Goal: Task Accomplishment & Management: Complete application form

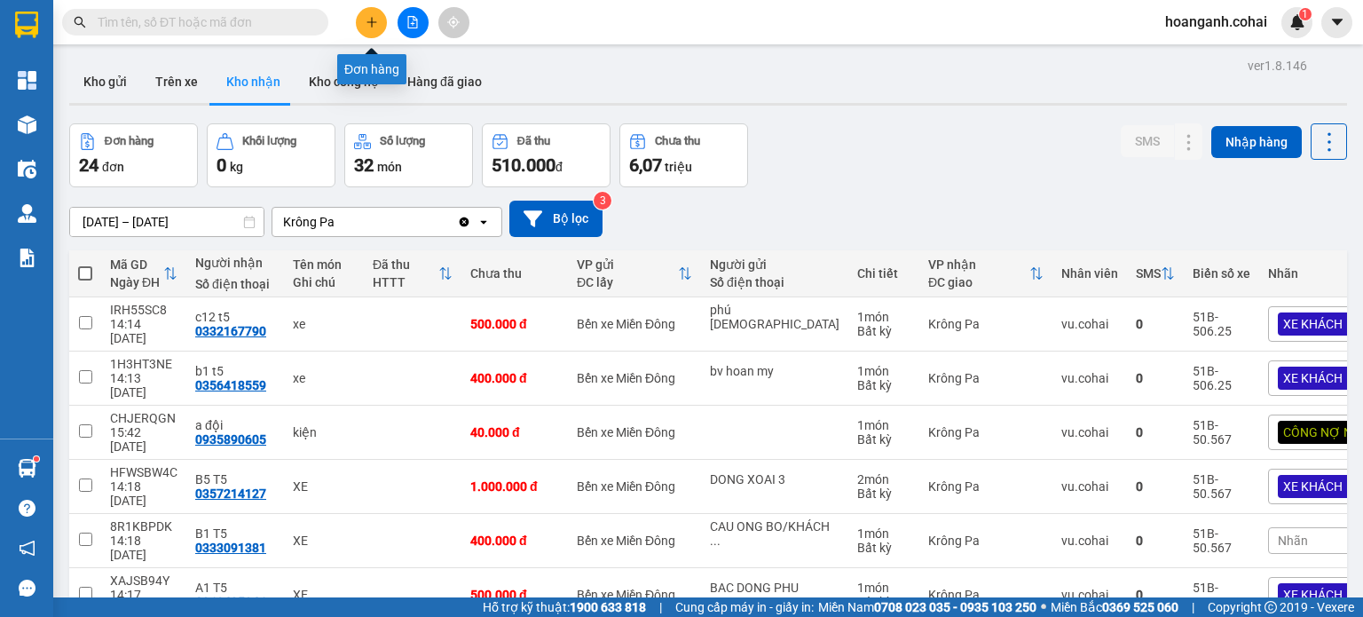
scroll to position [177, 0]
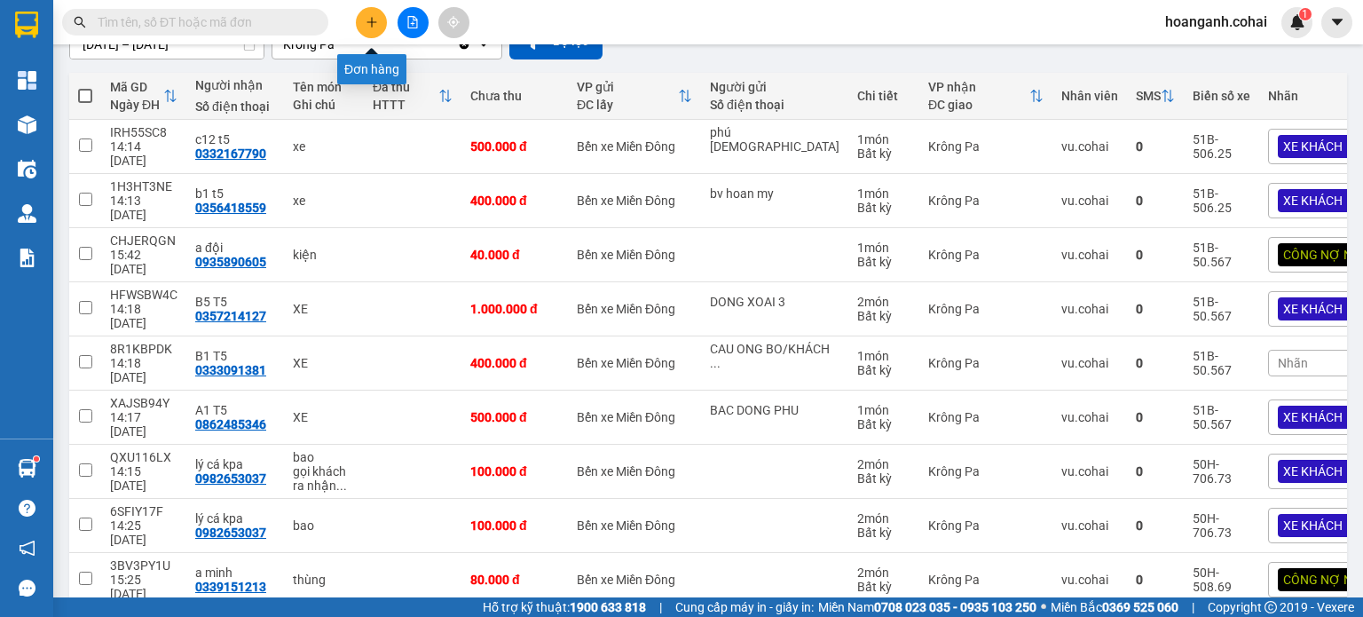
click at [366, 8] on button at bounding box center [371, 22] width 31 height 31
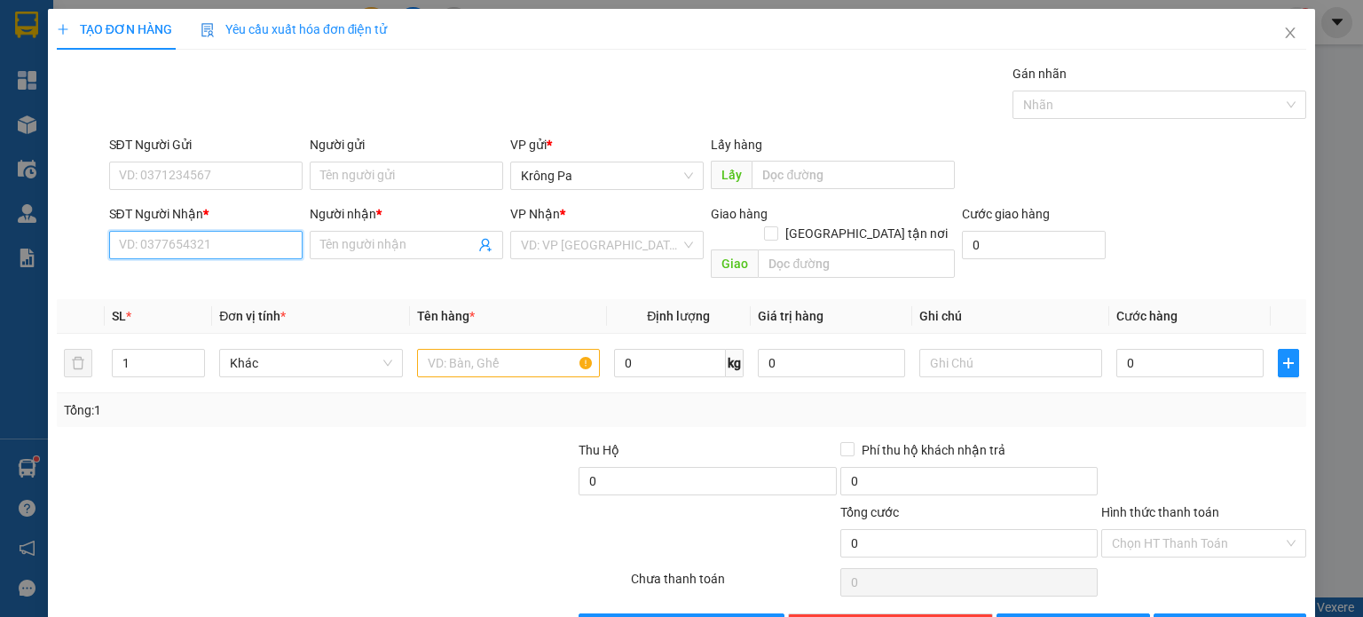
click at [270, 244] on input "SĐT Người Nhận *" at bounding box center [205, 245] width 193 height 28
click at [242, 279] on div "0985102684 - cô hương" at bounding box center [203, 280] width 170 height 20
type input "0985102684"
type input "cô hương"
click at [638, 241] on span "Krông Pa" at bounding box center [607, 245] width 172 height 27
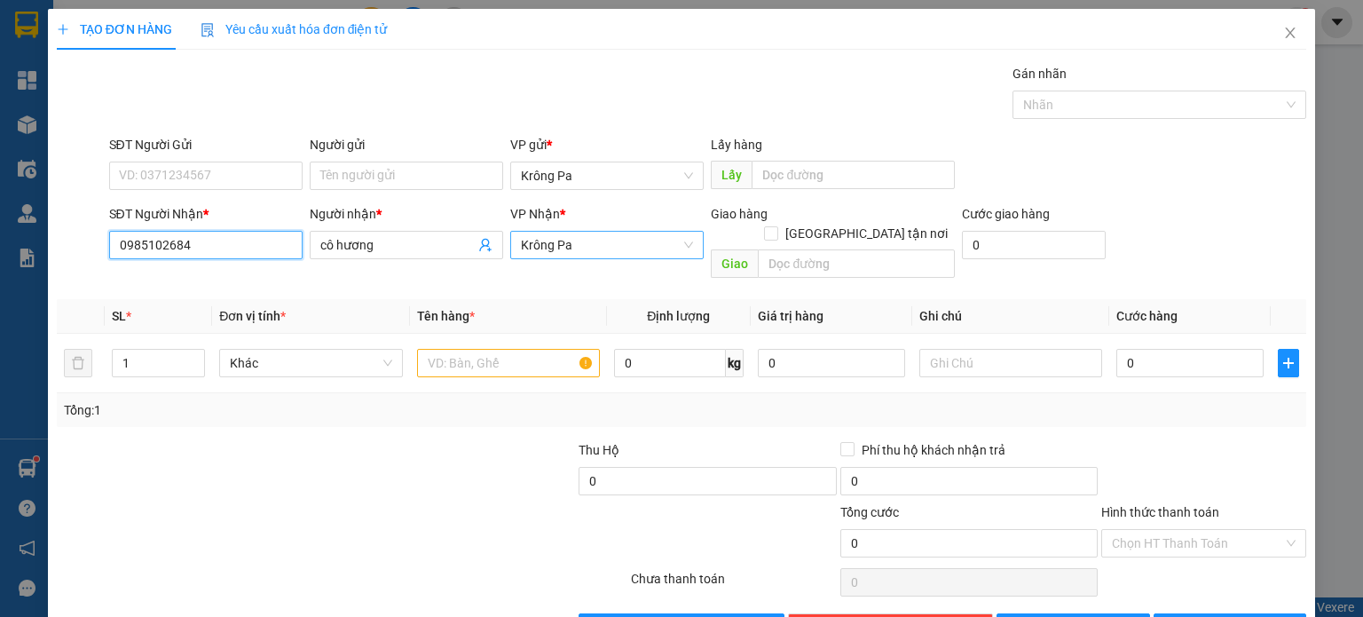
type input "0985102684"
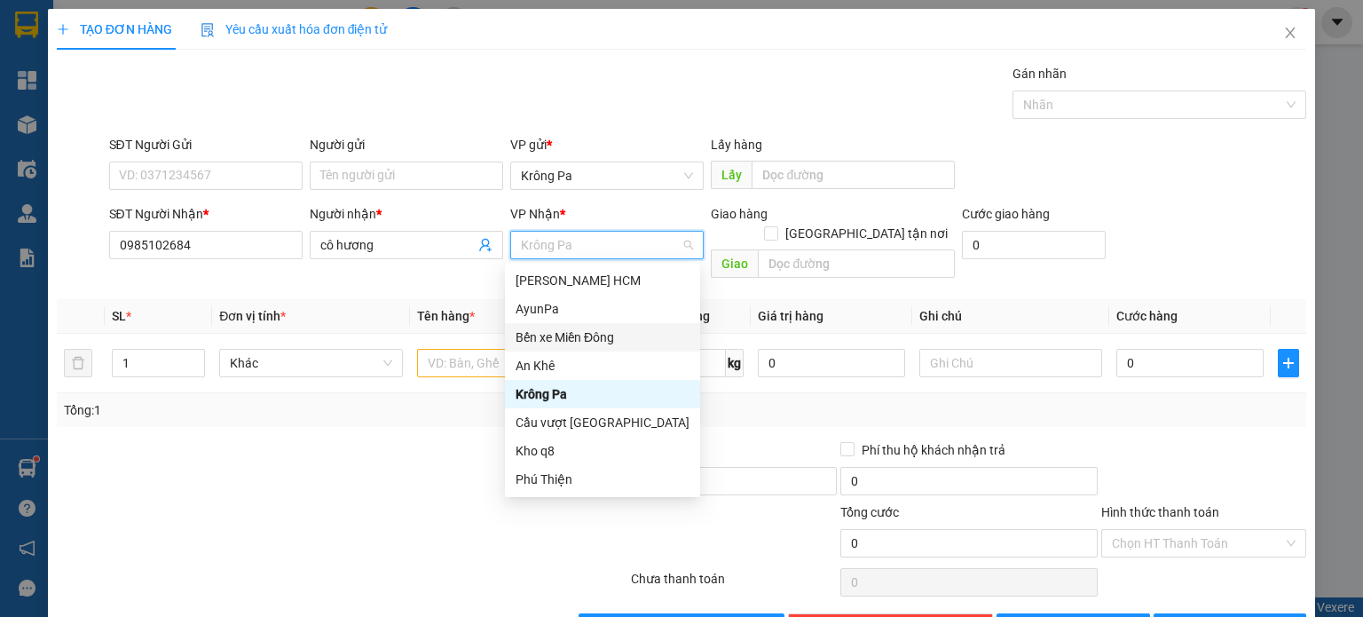
click at [604, 335] on div "Bến xe Miền Đông" at bounding box center [603, 337] width 174 height 20
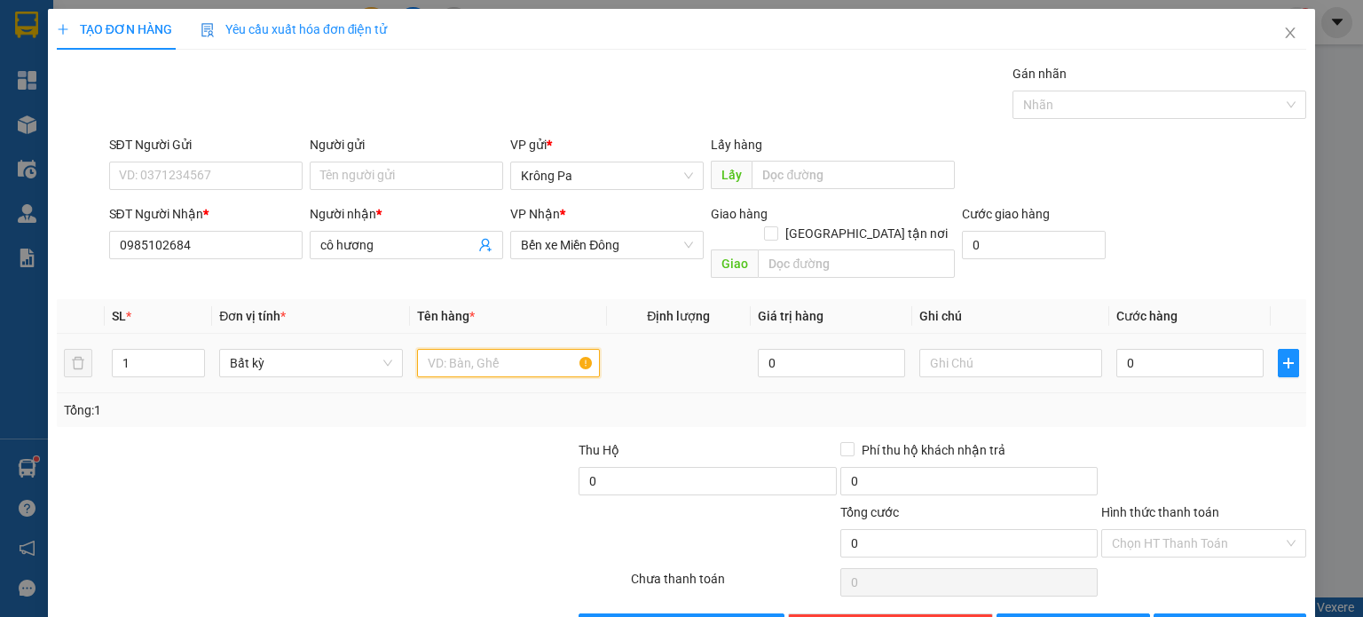
click at [522, 349] on input "text" at bounding box center [508, 363] width 183 height 28
click at [442, 352] on input "1 thùng" at bounding box center [508, 363] width 183 height 28
click at [437, 349] on input "1 thùng" at bounding box center [508, 363] width 183 height 28
type input "1 Thùng"
click at [1167, 349] on input "0" at bounding box center [1189, 363] width 147 height 28
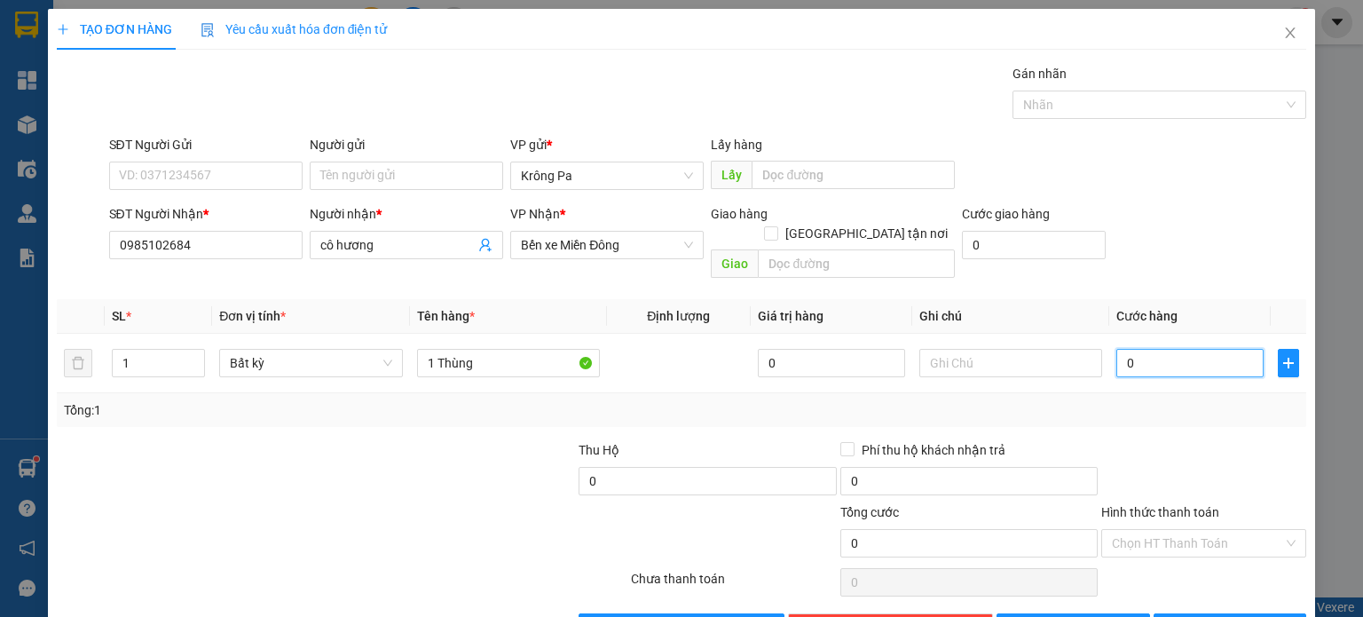
type input "7"
type input "70"
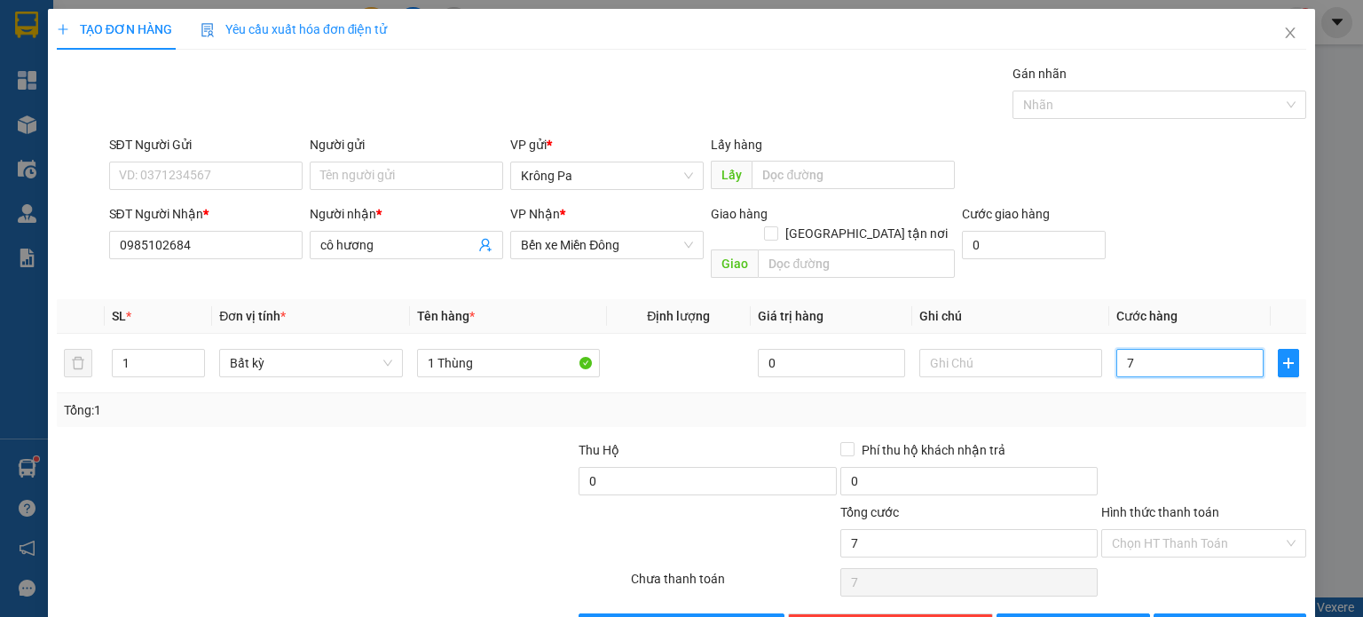
type input "70"
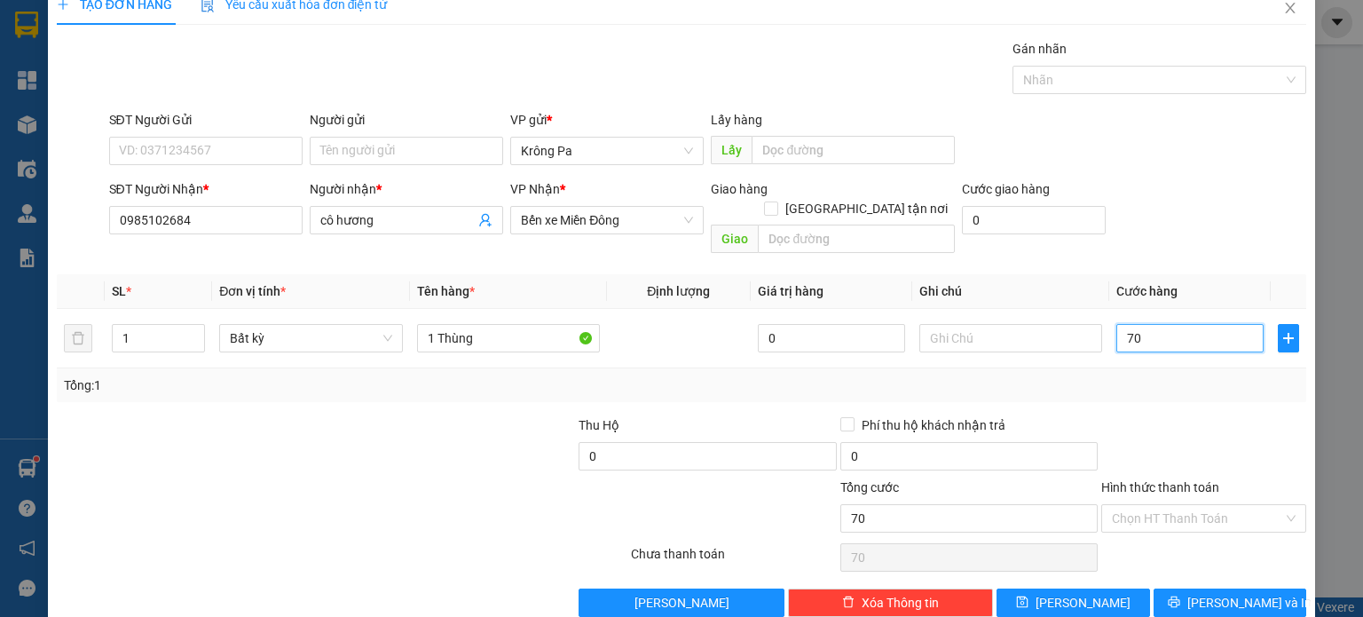
scroll to position [38, 0]
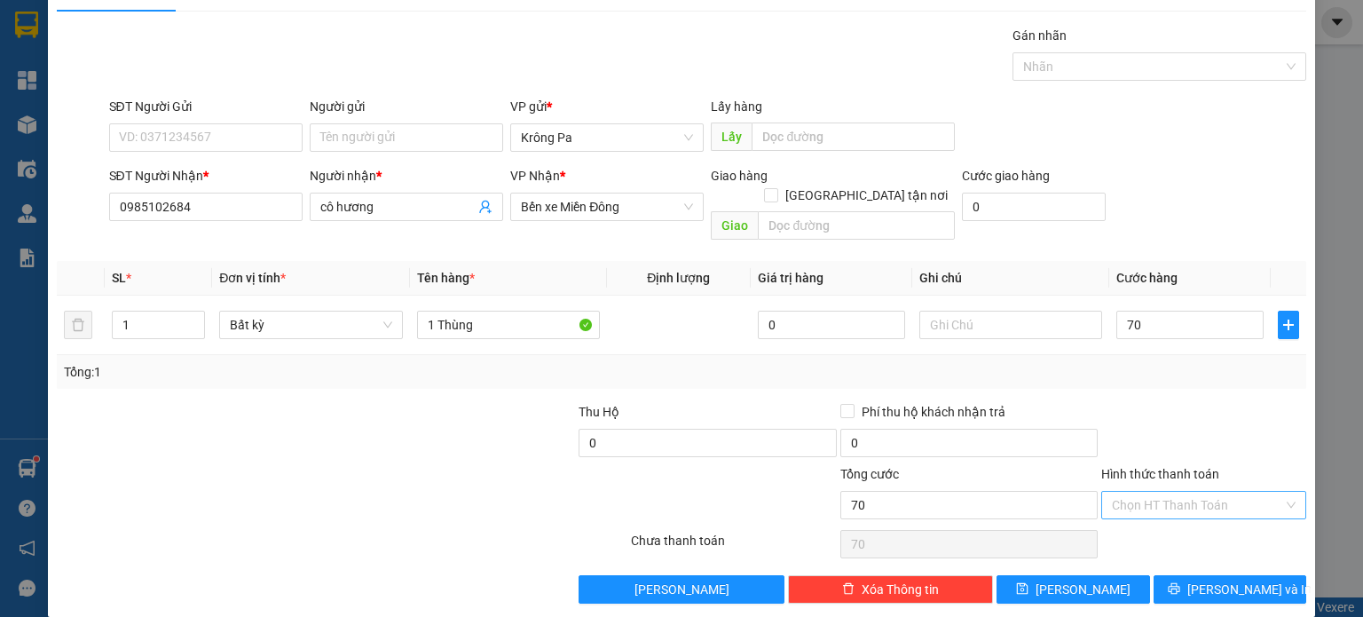
type input "70.000"
drag, startPoint x: 1202, startPoint y: 475, endPoint x: 1178, endPoint y: 504, distance: 37.8
click at [1199, 492] on input "Hình thức thanh toán" at bounding box center [1197, 505] width 171 height 27
click at [1174, 522] on div "Tại văn phòng" at bounding box center [1192, 519] width 182 height 20
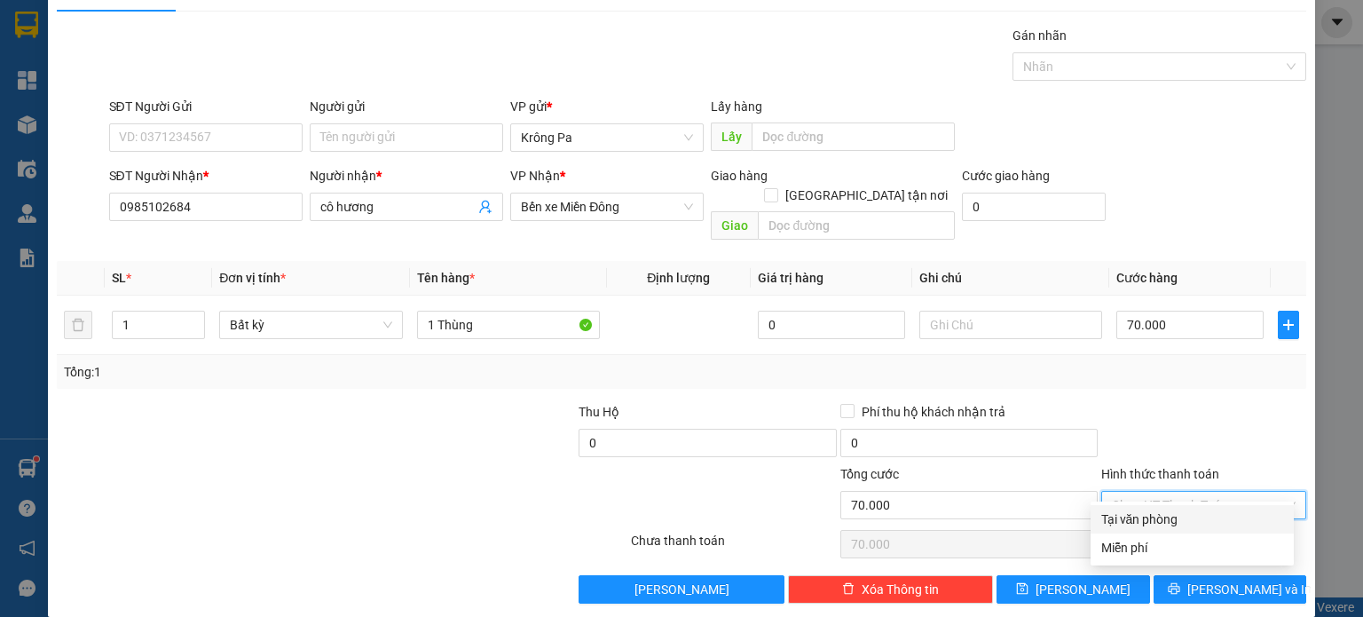
type input "0"
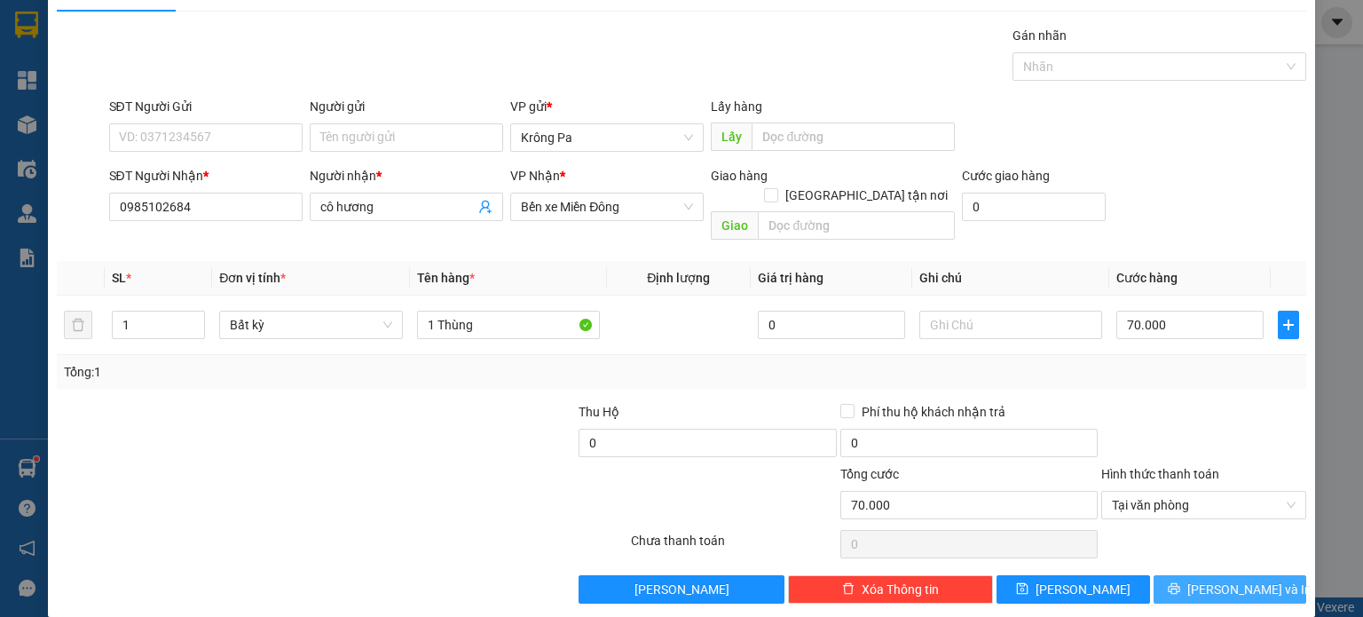
click at [1247, 579] on span "[PERSON_NAME] và In" at bounding box center [1249, 589] width 124 height 20
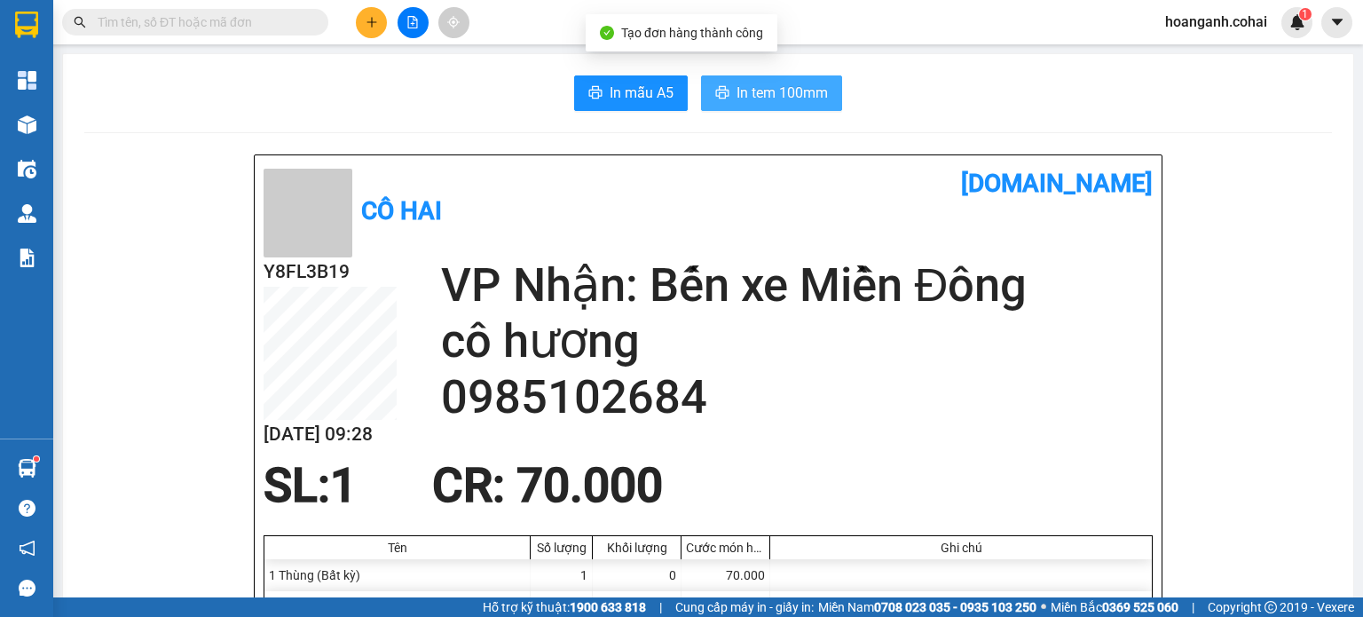
click at [790, 95] on span "In tem 100mm" at bounding box center [782, 93] width 91 height 22
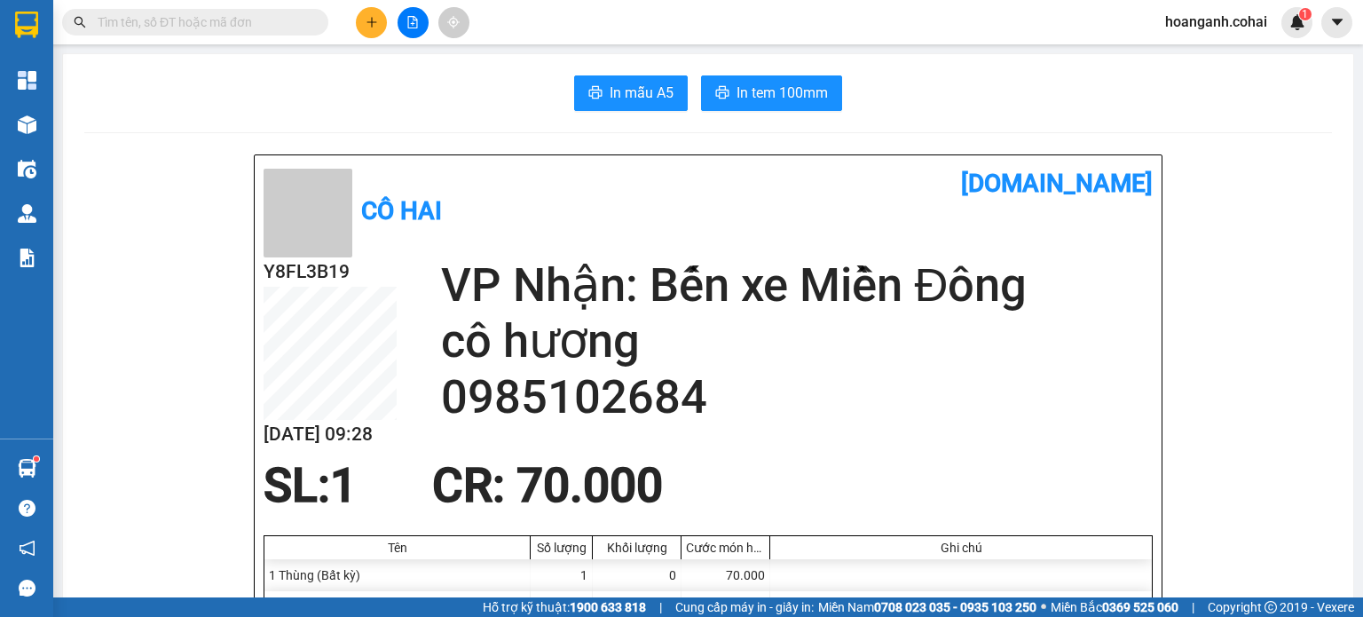
click at [392, 25] on div at bounding box center [412, 22] width 133 height 31
click at [418, 22] on icon "file-add" at bounding box center [412, 22] width 12 height 12
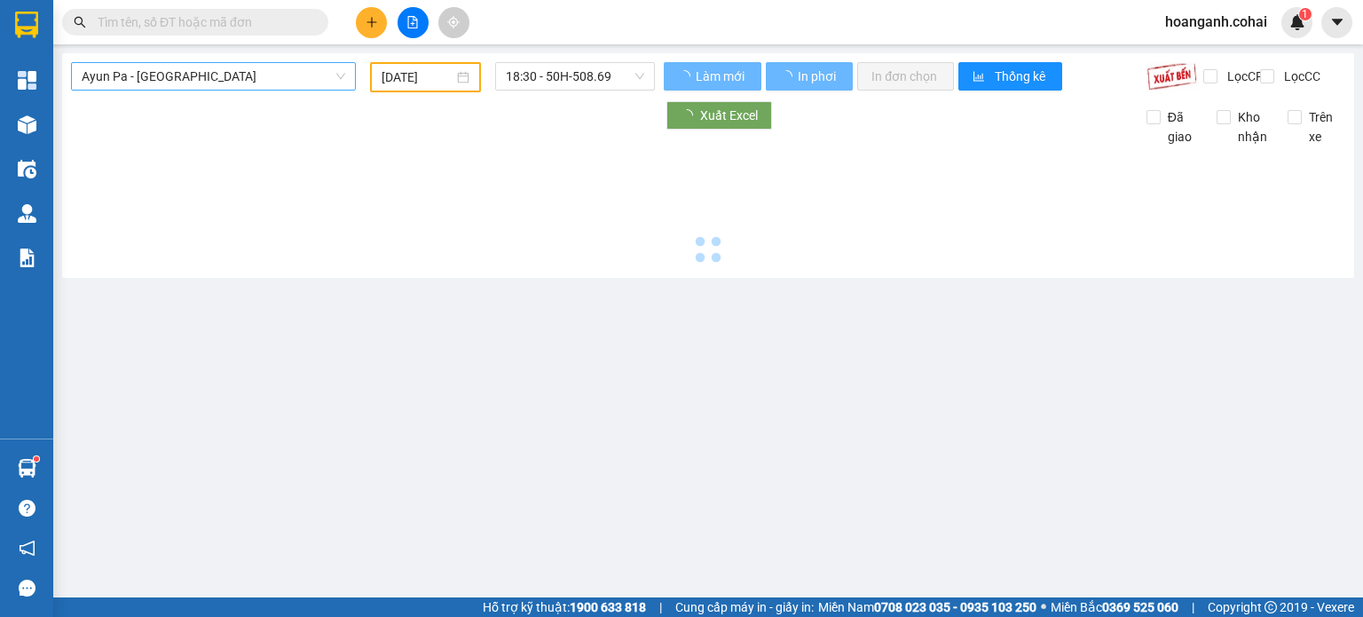
click at [312, 78] on span "Ayun Pa - [GEOGRAPHIC_DATA]" at bounding box center [214, 76] width 264 height 27
type input "[DATE]"
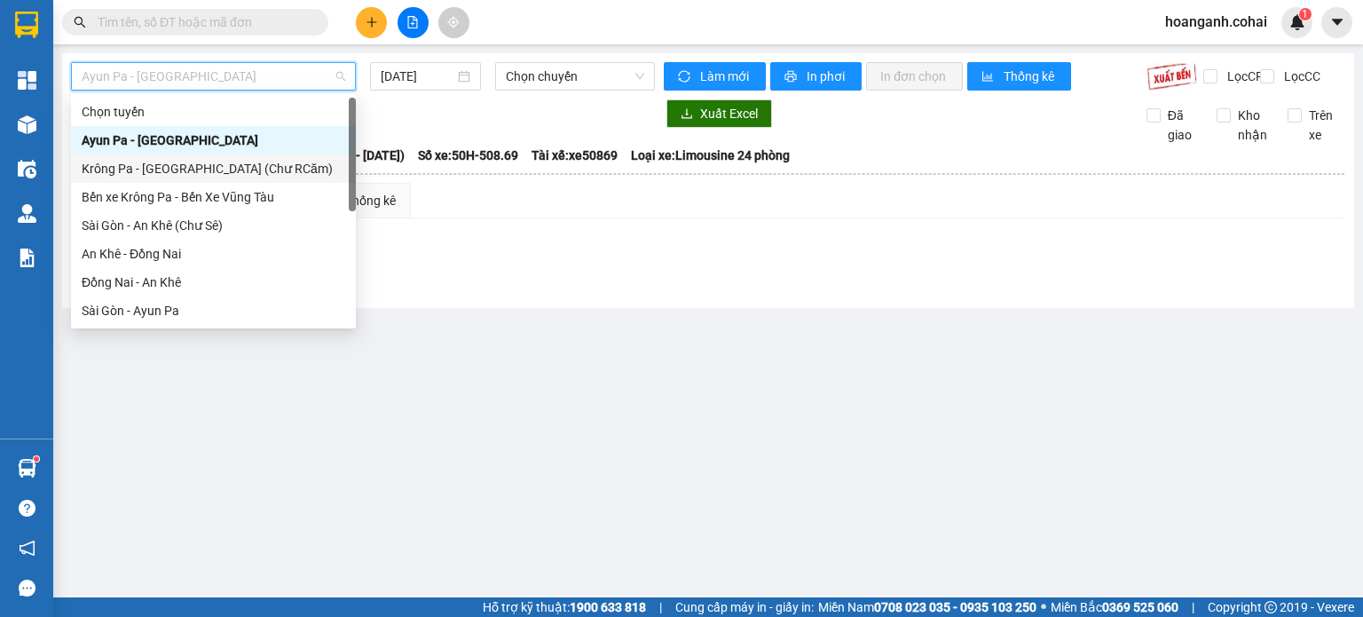
scroll to position [248, 0]
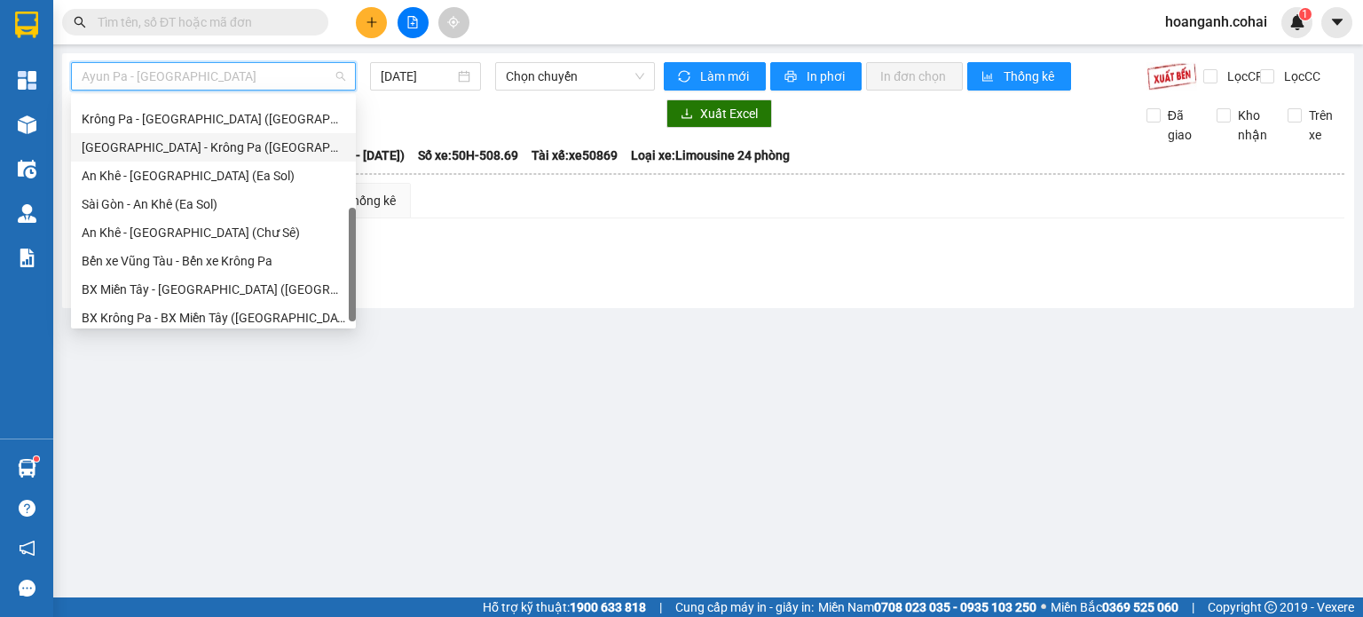
click at [264, 147] on div "[GEOGRAPHIC_DATA] - Krông Pa ([GEOGRAPHIC_DATA])" at bounding box center [214, 148] width 264 height 20
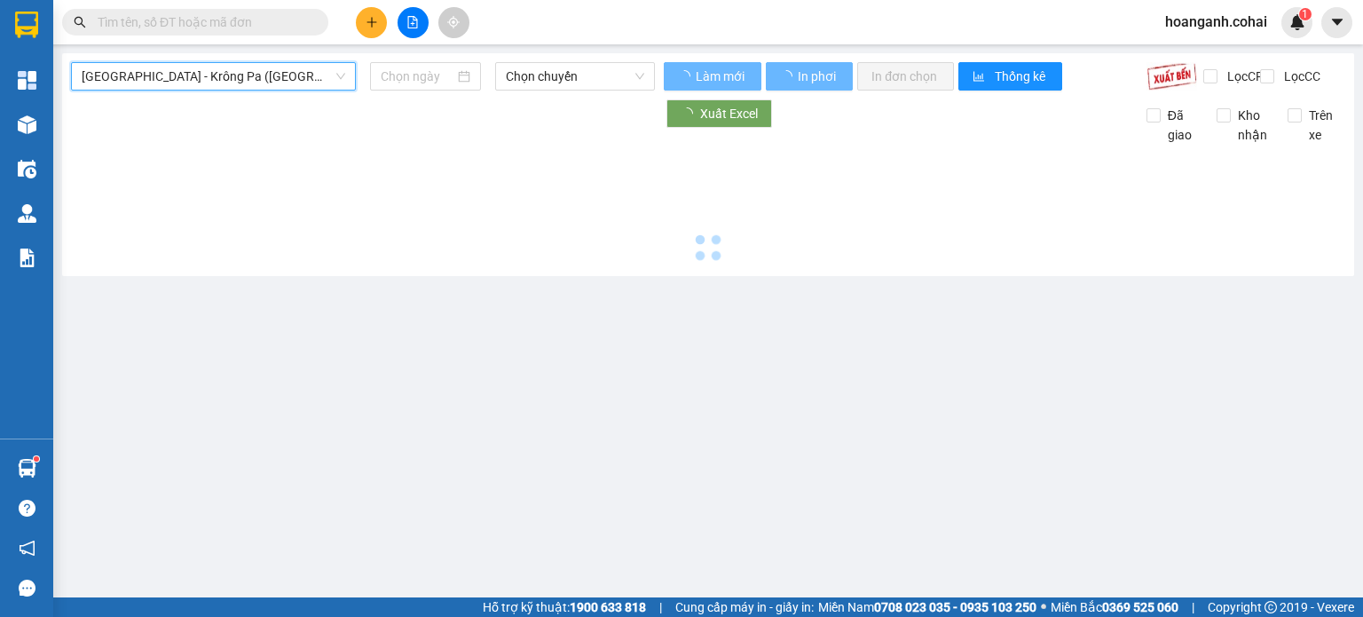
type input "[DATE]"
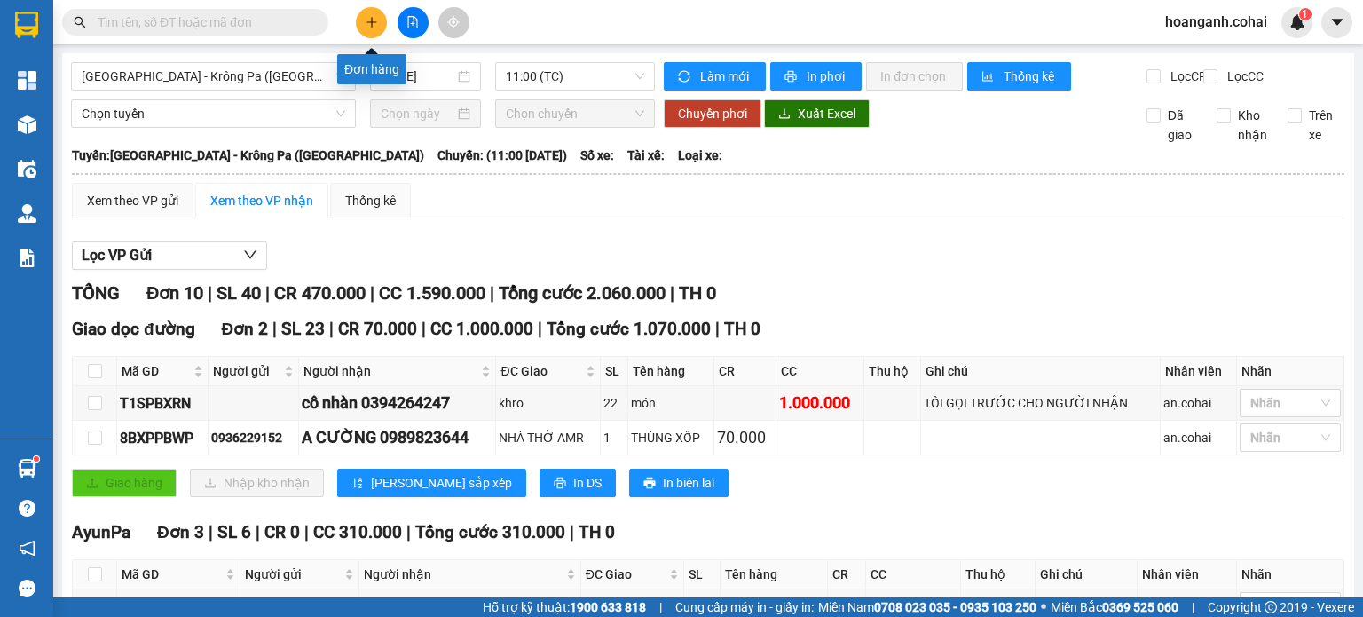
click at [364, 20] on button at bounding box center [371, 22] width 31 height 31
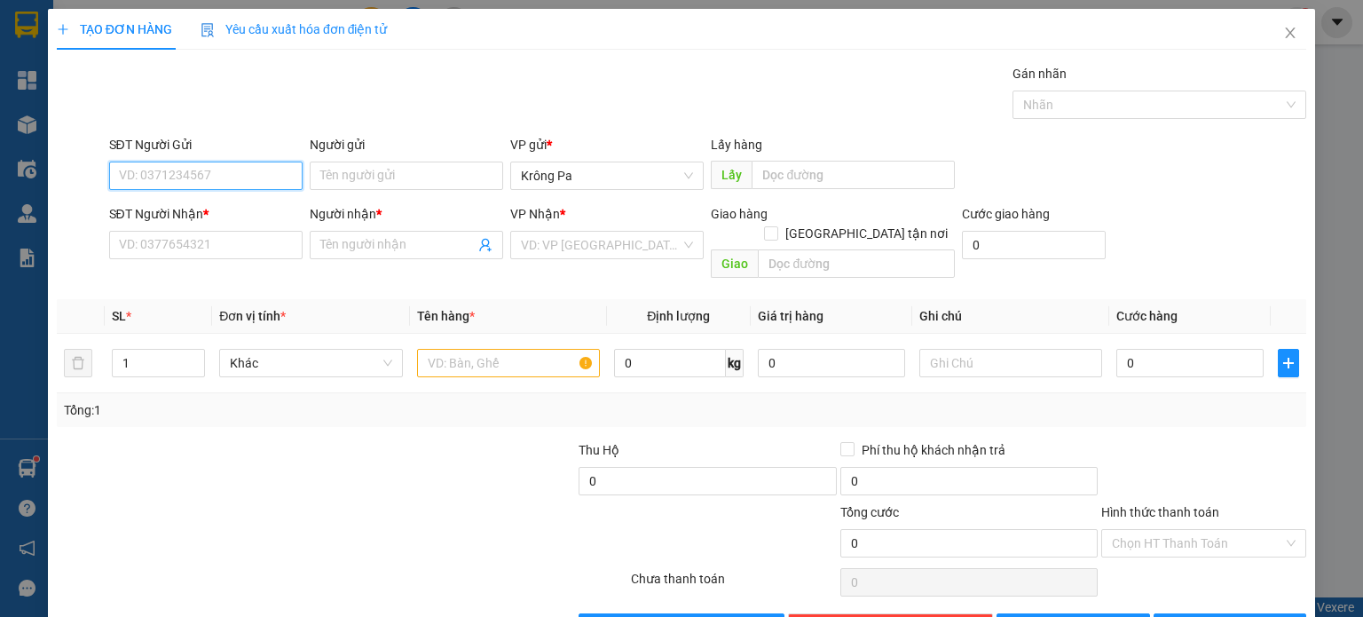
drag, startPoint x: 259, startPoint y: 177, endPoint x: 288, endPoint y: 183, distance: 29.9
click at [259, 177] on input "SĐT Người Gửi" at bounding box center [205, 175] width 193 height 28
type input "0328543674"
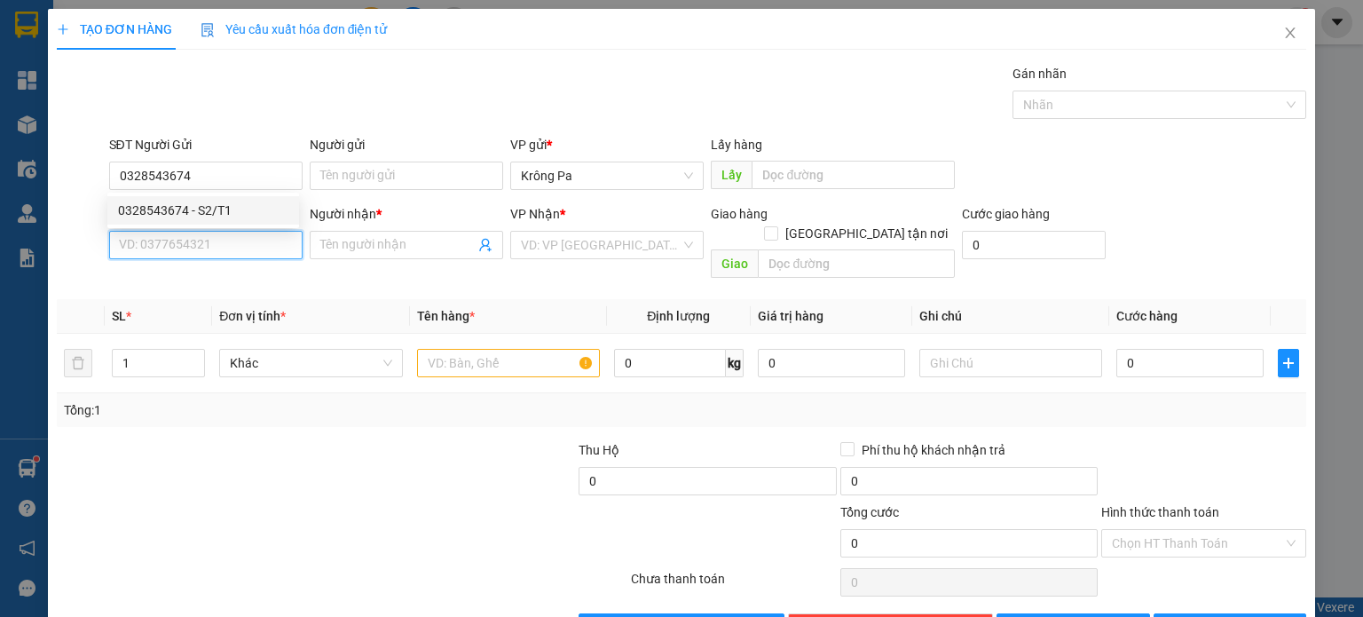
click at [261, 242] on input "SĐT Người Nhận *" at bounding box center [205, 245] width 193 height 28
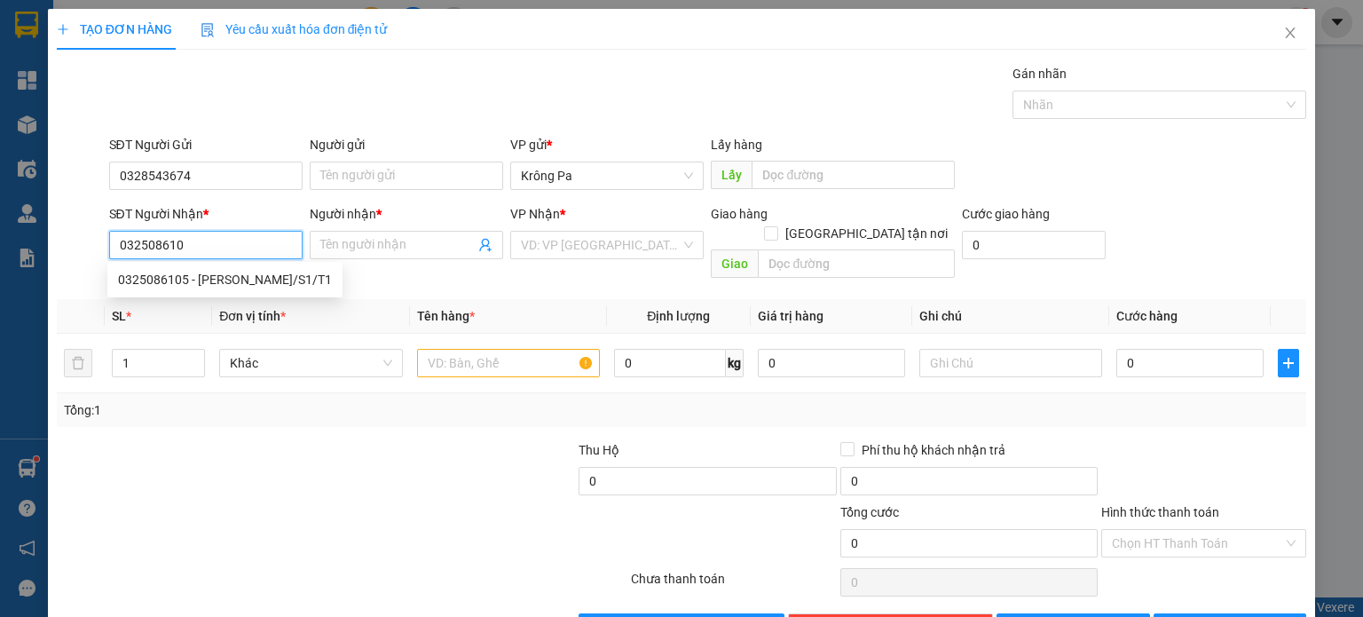
type input "0325086105"
click at [190, 277] on div "0325086105 - [PERSON_NAME]/S1/T1" at bounding box center [225, 280] width 214 height 20
type input "[PERSON_NAME]/S1/T1"
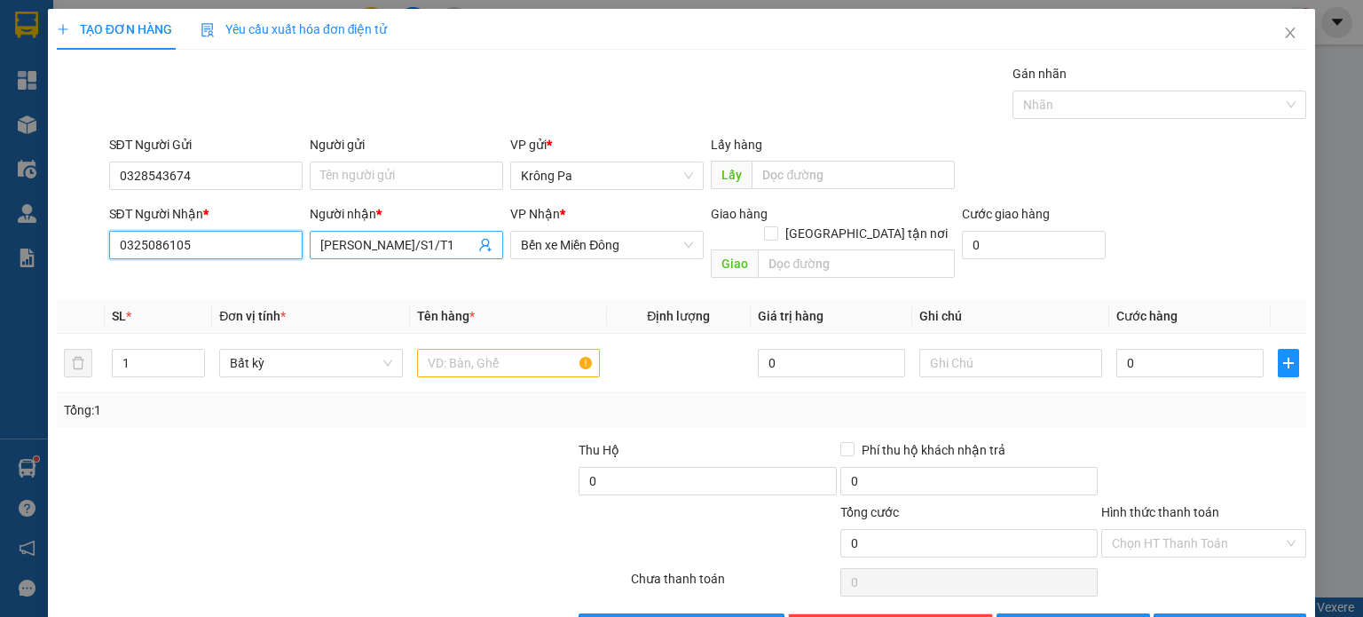
type input "0325086105"
click at [404, 240] on input "[PERSON_NAME]/S1/T1" at bounding box center [397, 245] width 154 height 20
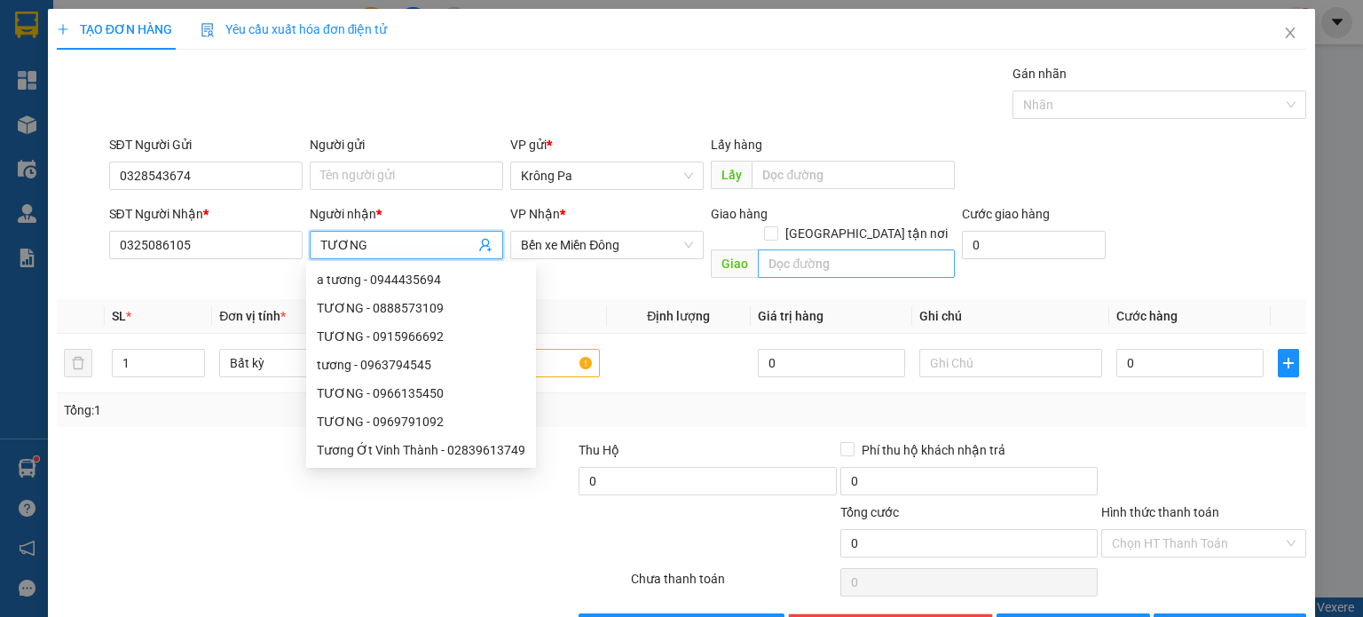
type input "TƯƠNG"
drag, startPoint x: 833, startPoint y: 251, endPoint x: 842, endPoint y: 241, distance: 13.2
click at [831, 249] on input "text" at bounding box center [856, 263] width 197 height 28
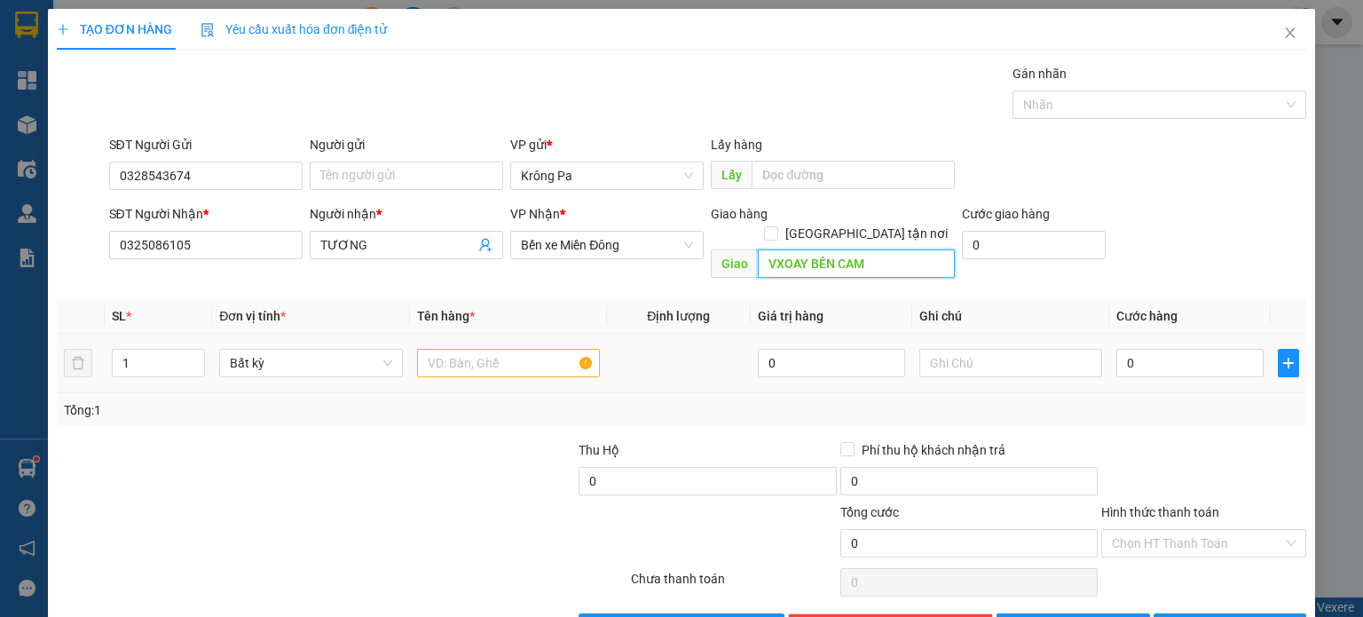
type input "VXOAY BẾN CAM"
click at [546, 351] on input "text" at bounding box center [508, 363] width 183 height 28
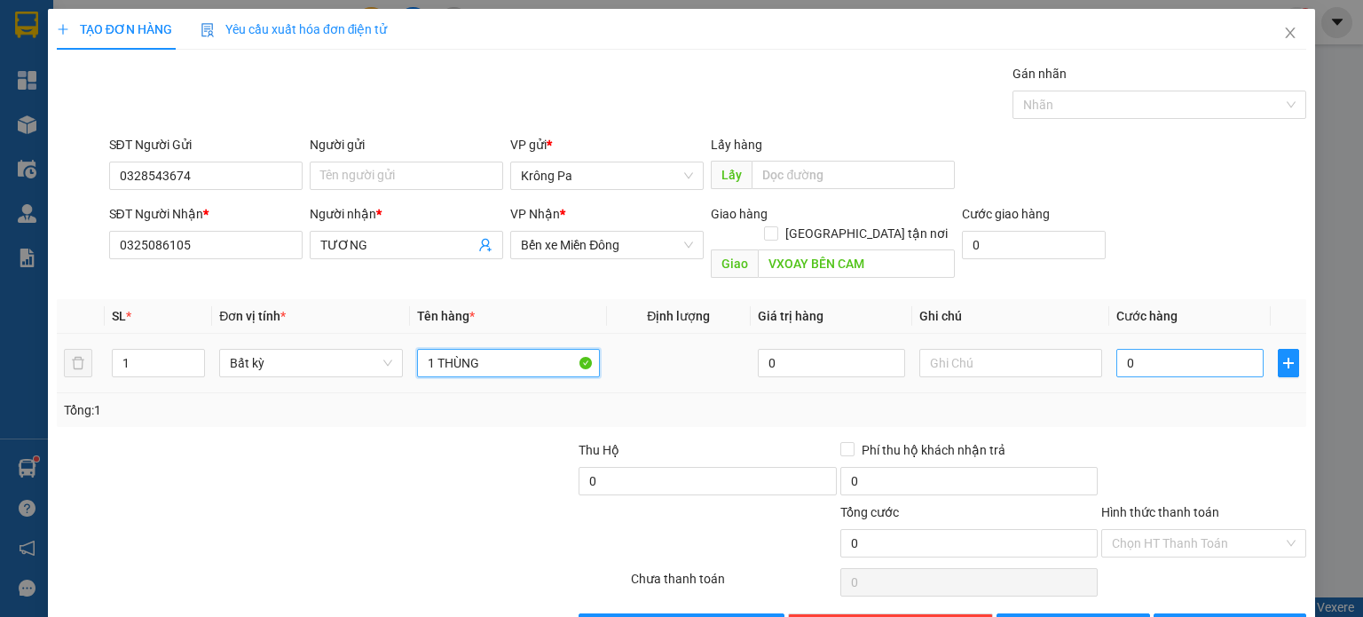
type input "1 THÙNG"
click at [1192, 350] on input "0" at bounding box center [1189, 363] width 147 height 28
type input "5"
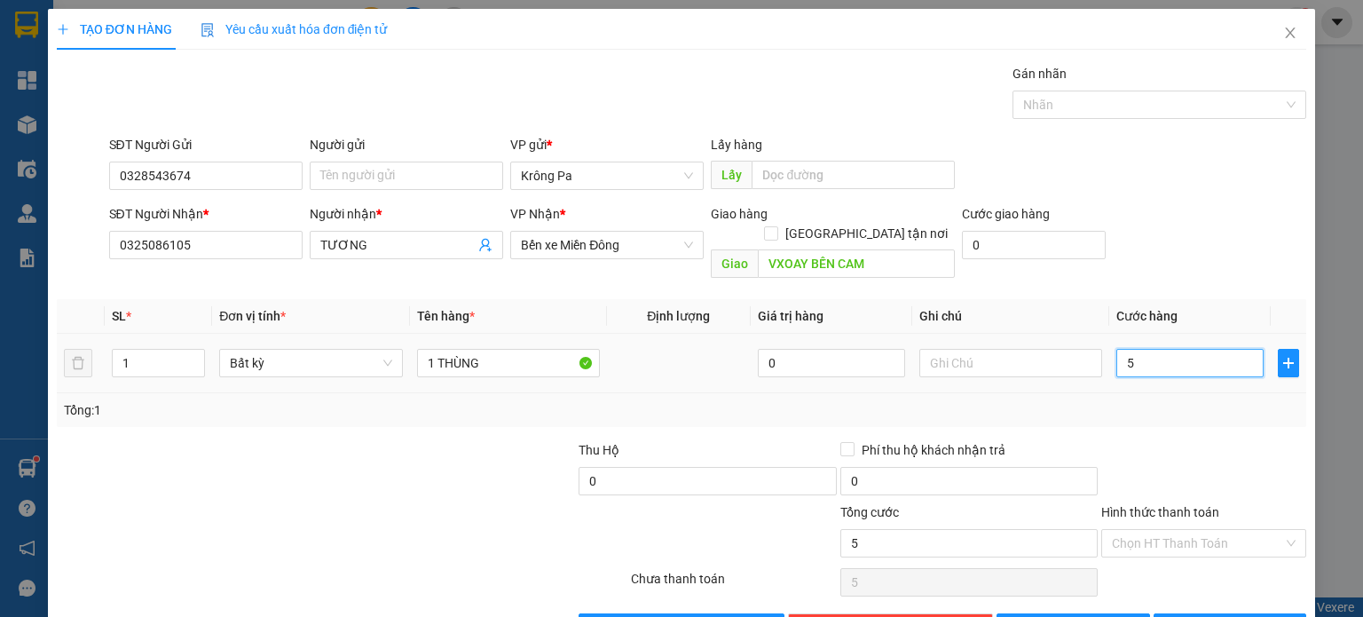
type input "50"
type input "50.000"
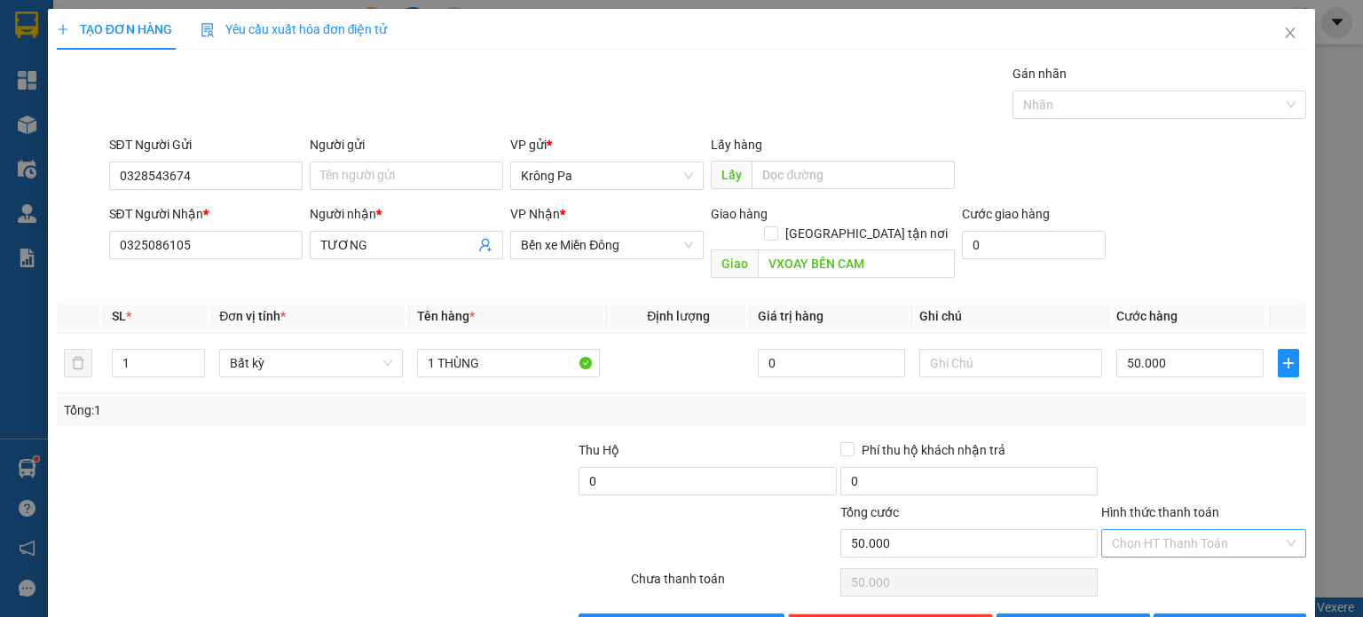
click at [1176, 530] on input "Hình thức thanh toán" at bounding box center [1197, 543] width 171 height 27
click at [1164, 560] on div "Tại văn phòng" at bounding box center [1192, 557] width 182 height 20
type input "0"
click at [1225, 616] on span "[PERSON_NAME] và In" at bounding box center [1249, 628] width 124 height 20
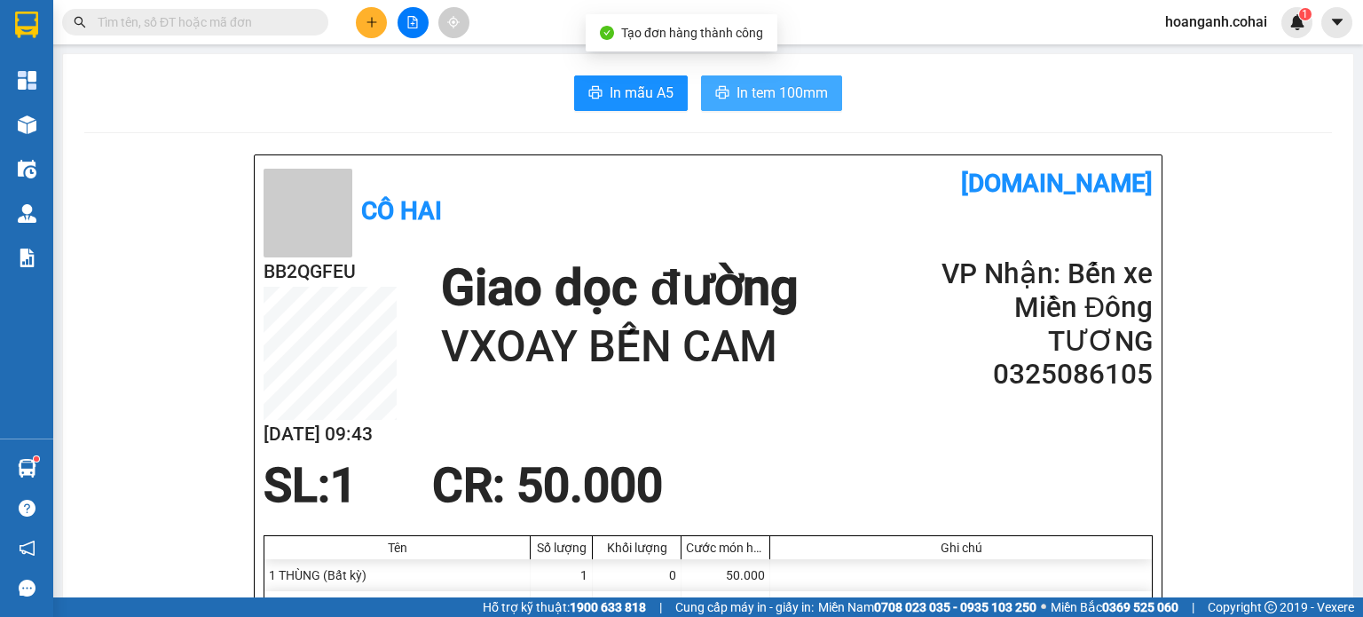
click at [806, 91] on span "In tem 100mm" at bounding box center [782, 93] width 91 height 22
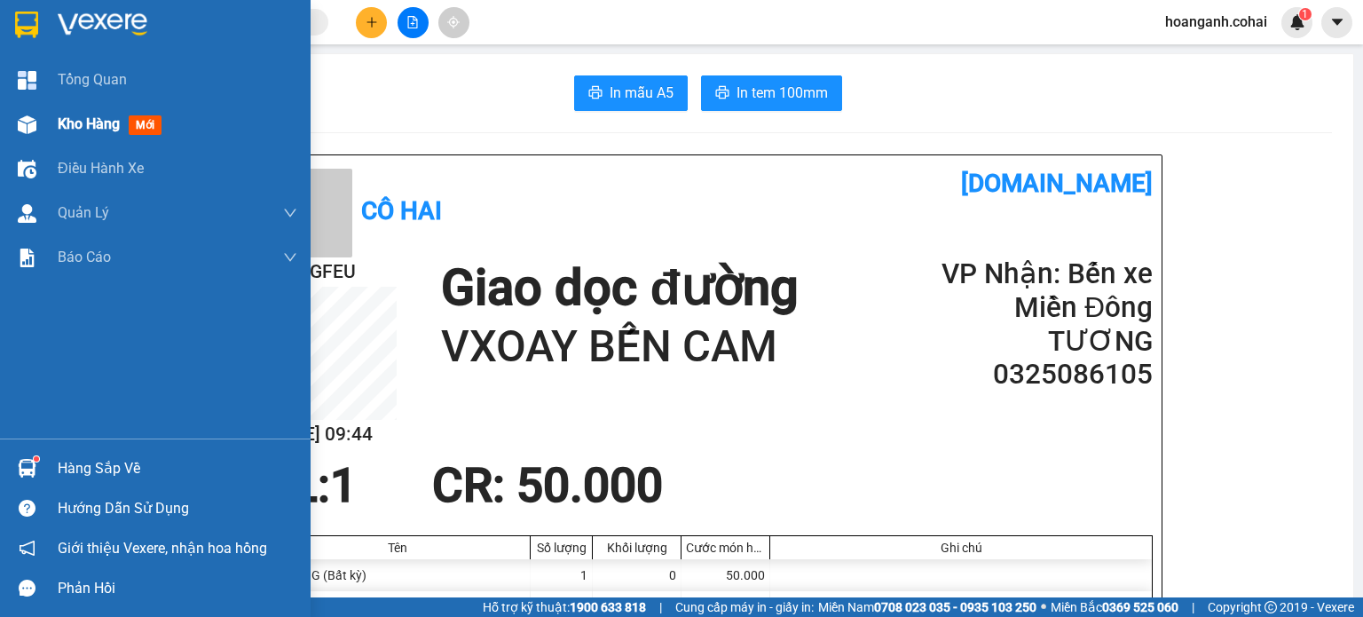
click at [82, 126] on span "Kho hàng" at bounding box center [89, 123] width 62 height 17
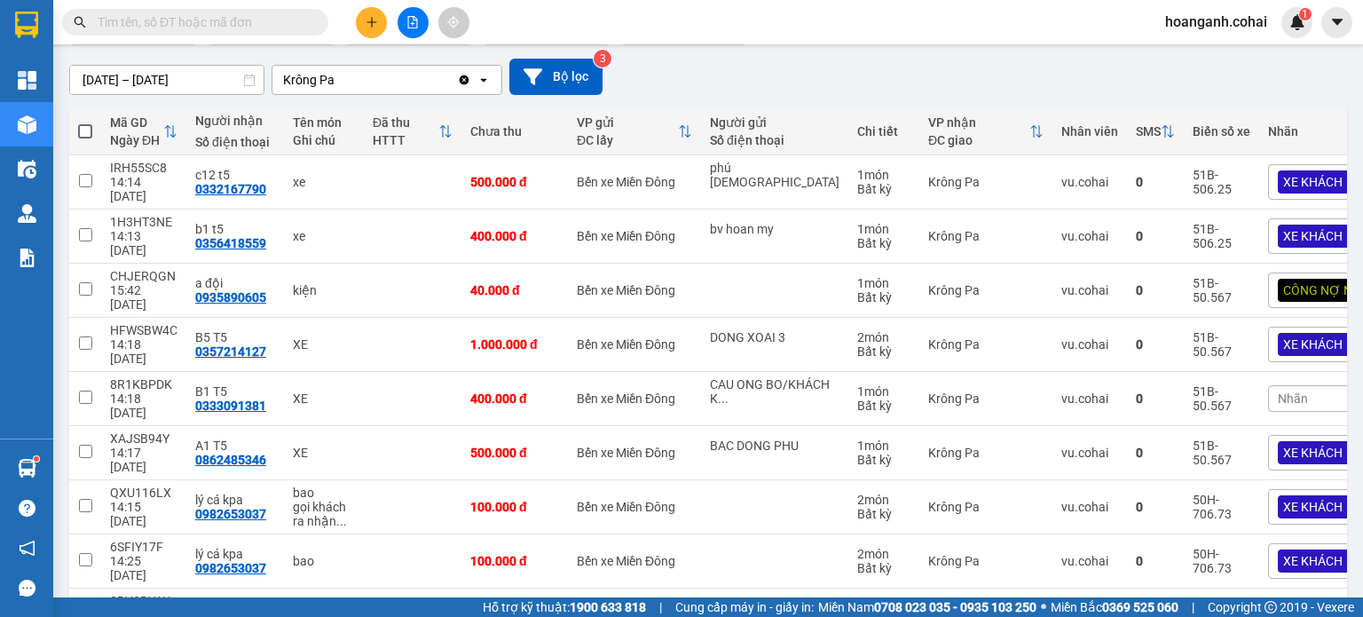
scroll to position [267, 0]
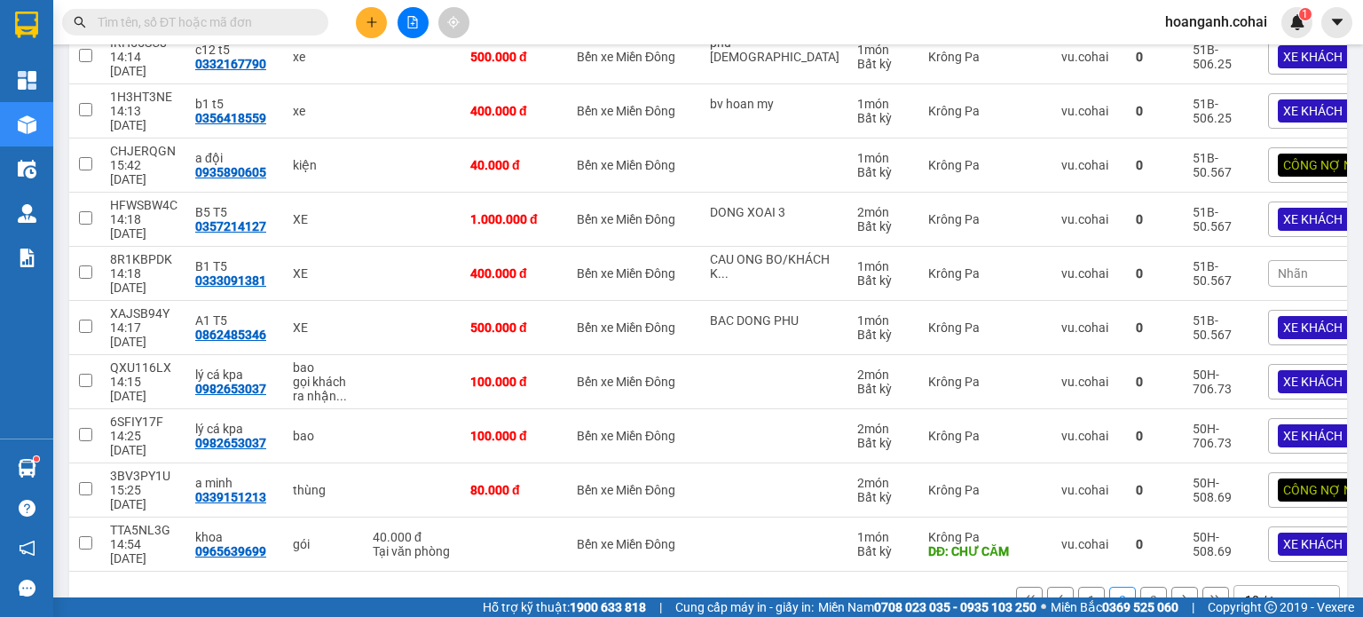
click at [1078, 587] on button "1" at bounding box center [1091, 600] width 27 height 27
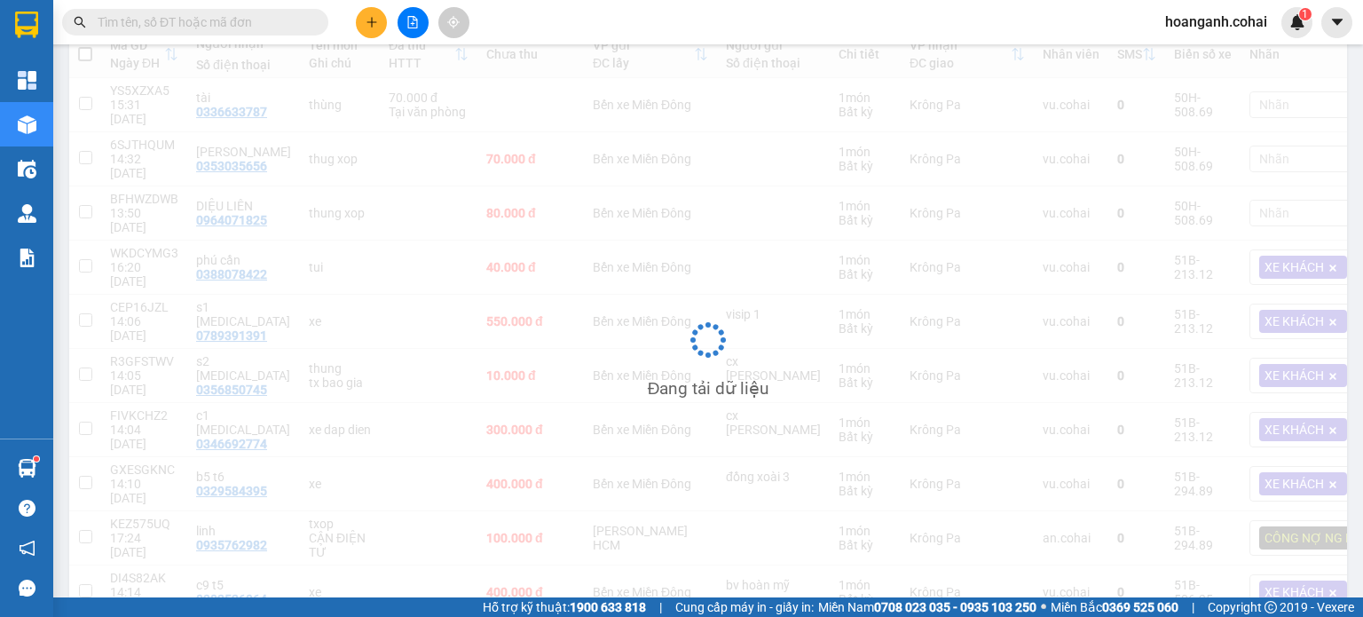
scroll to position [220, 0]
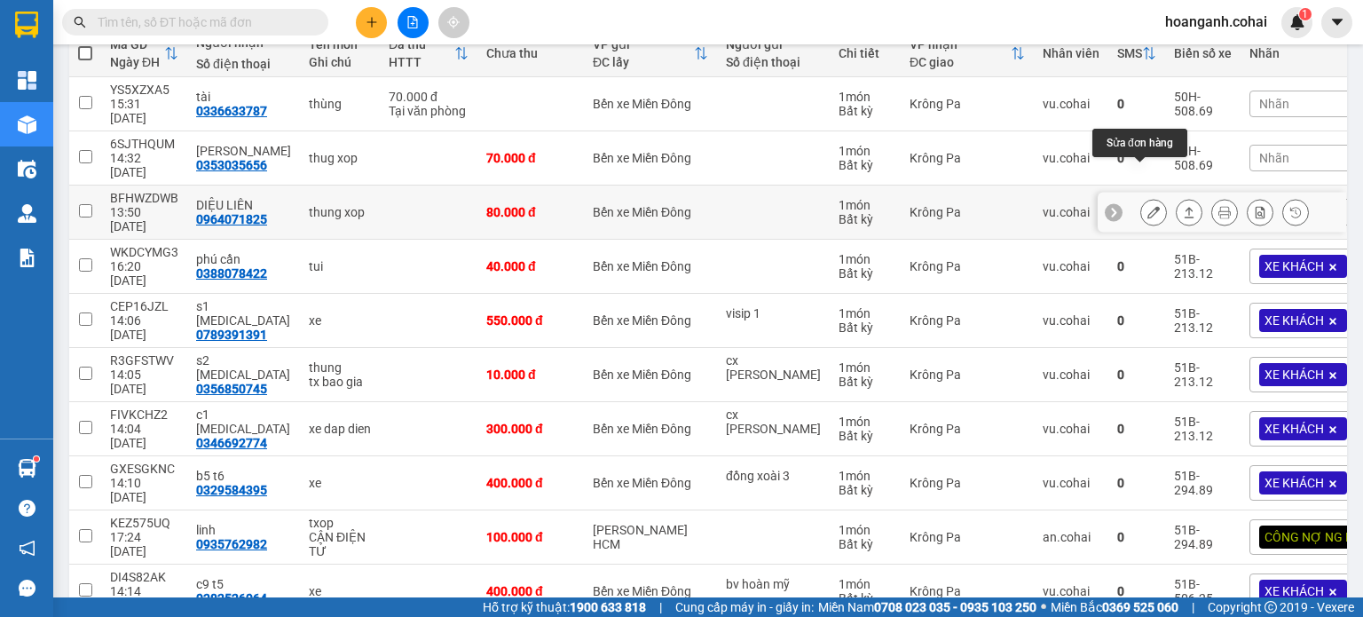
click at [1141, 197] on button at bounding box center [1153, 212] width 25 height 31
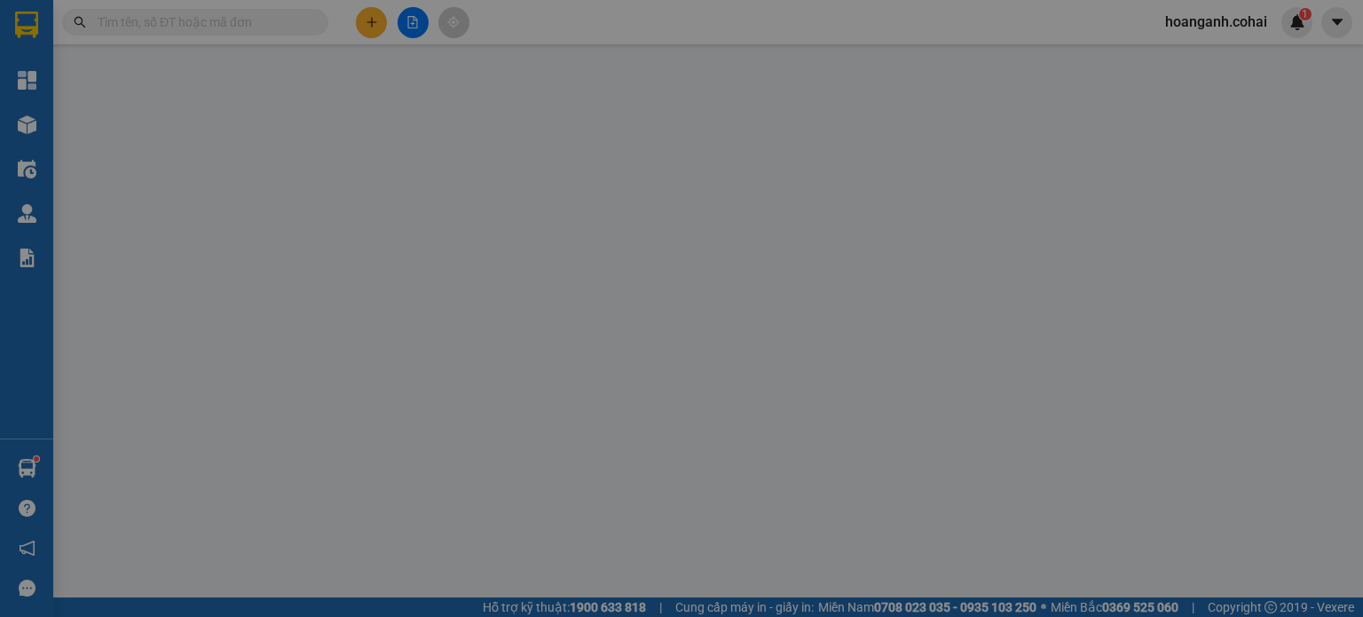
type input "0964071825"
type input "DIỆU LIÊN"
type input "0"
type input "80.000"
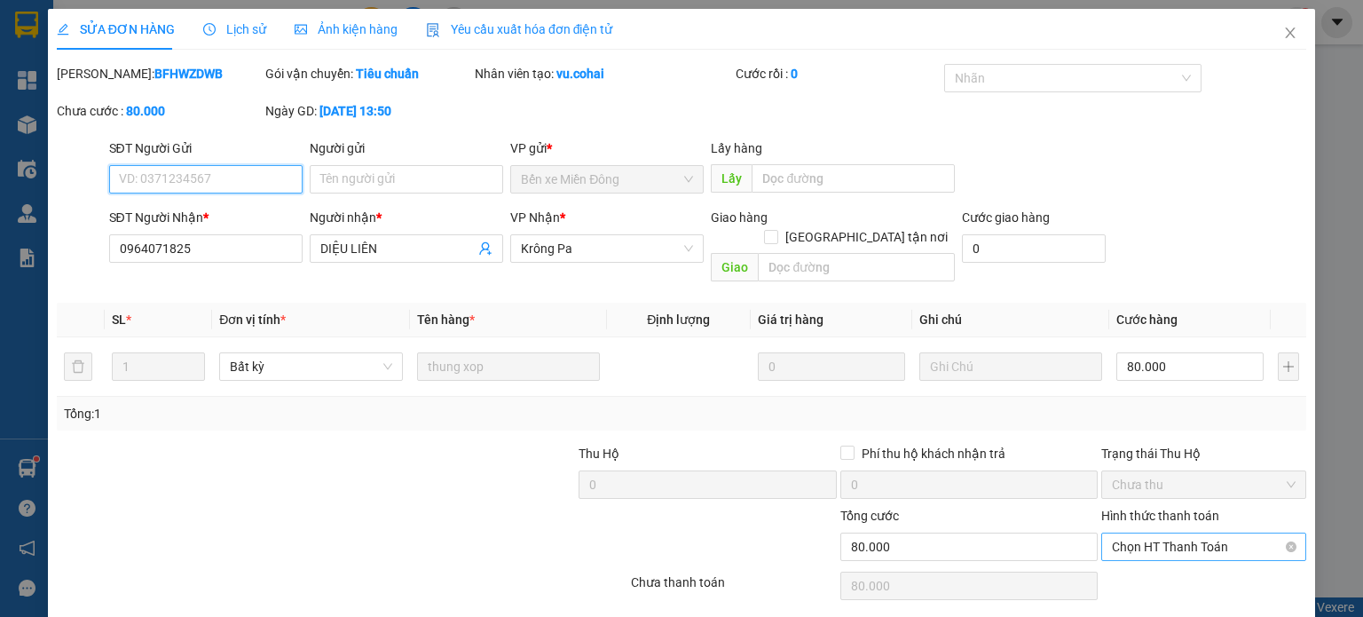
click at [1209, 533] on span "Chọn HT Thanh Toán" at bounding box center [1204, 546] width 184 height 27
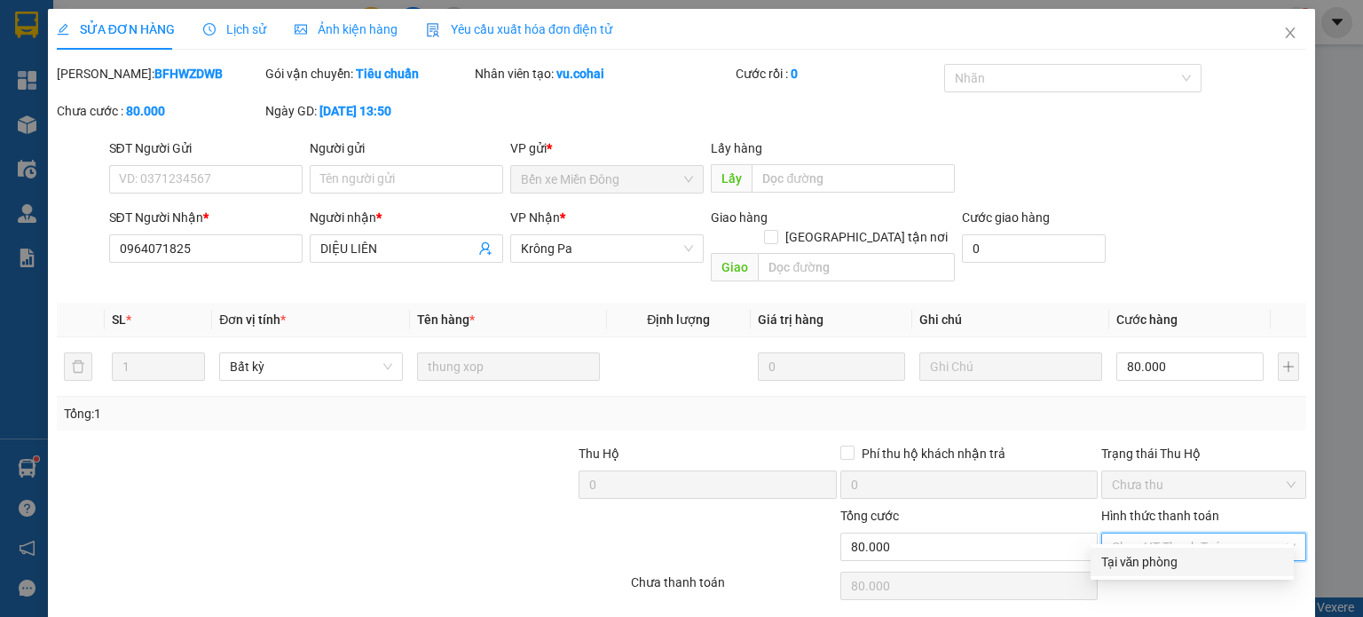
click at [1161, 557] on div "Tại văn phòng" at bounding box center [1192, 562] width 182 height 20
type input "0"
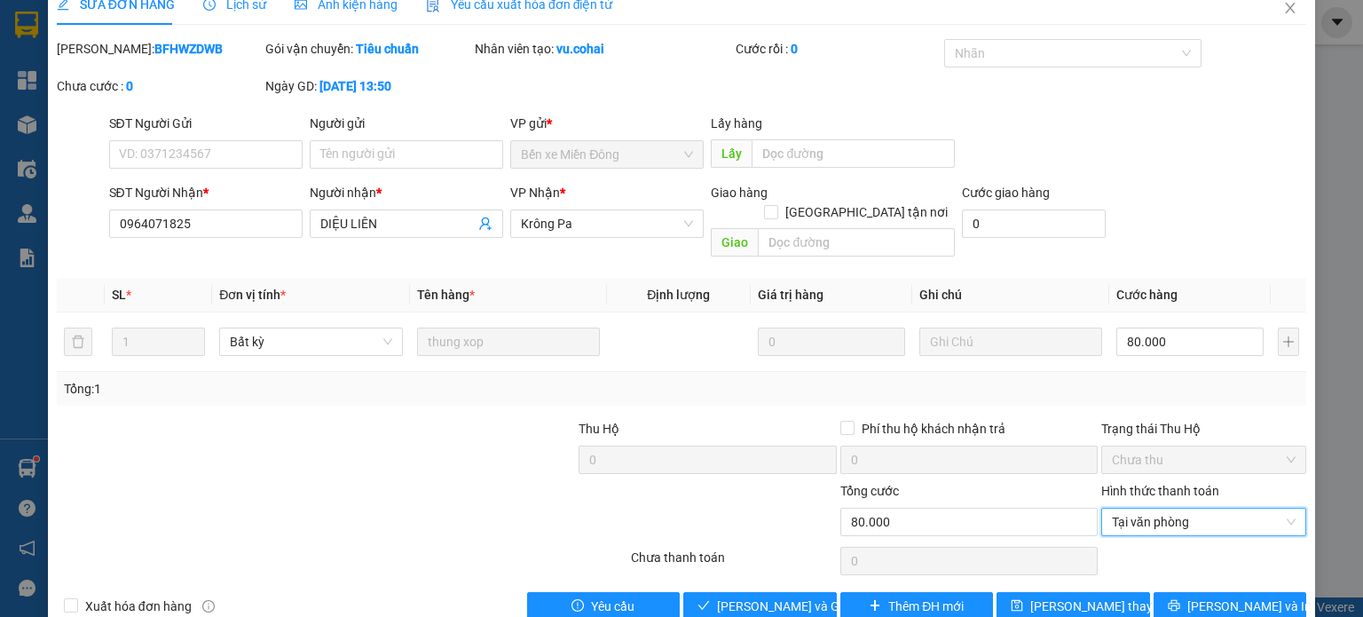
scroll to position [43, 0]
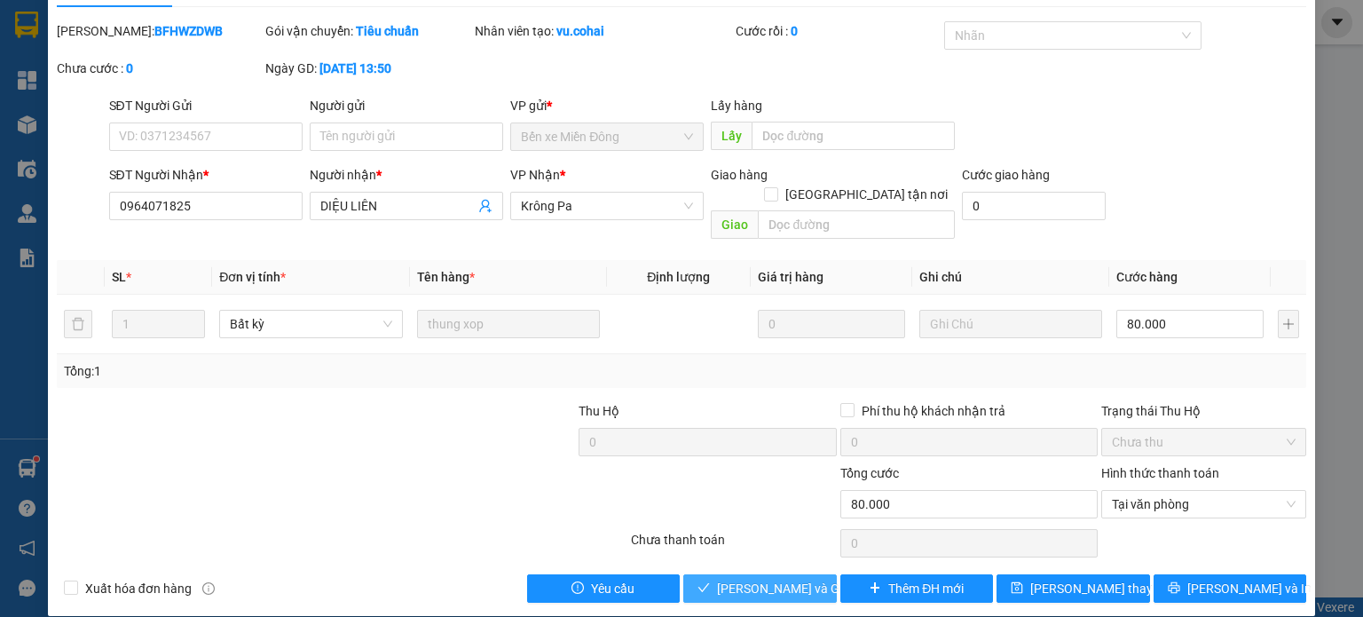
click at [789, 579] on span "[PERSON_NAME] và Giao hàng" at bounding box center [802, 589] width 170 height 20
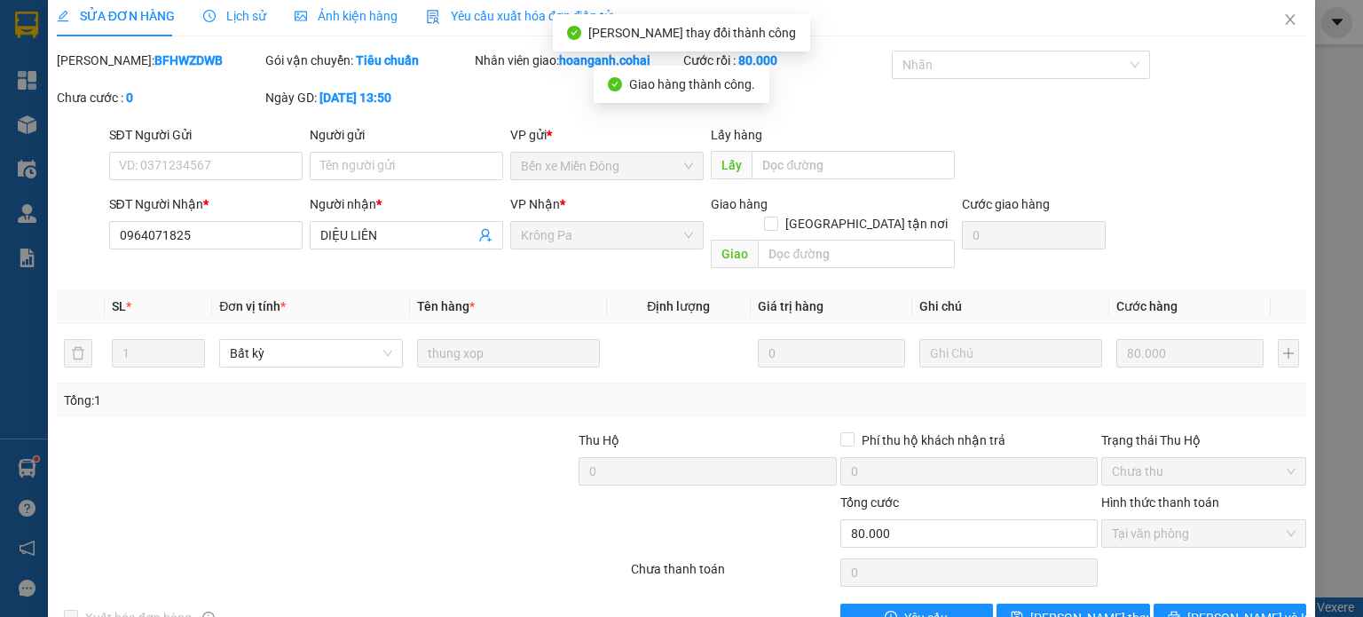
scroll to position [0, 0]
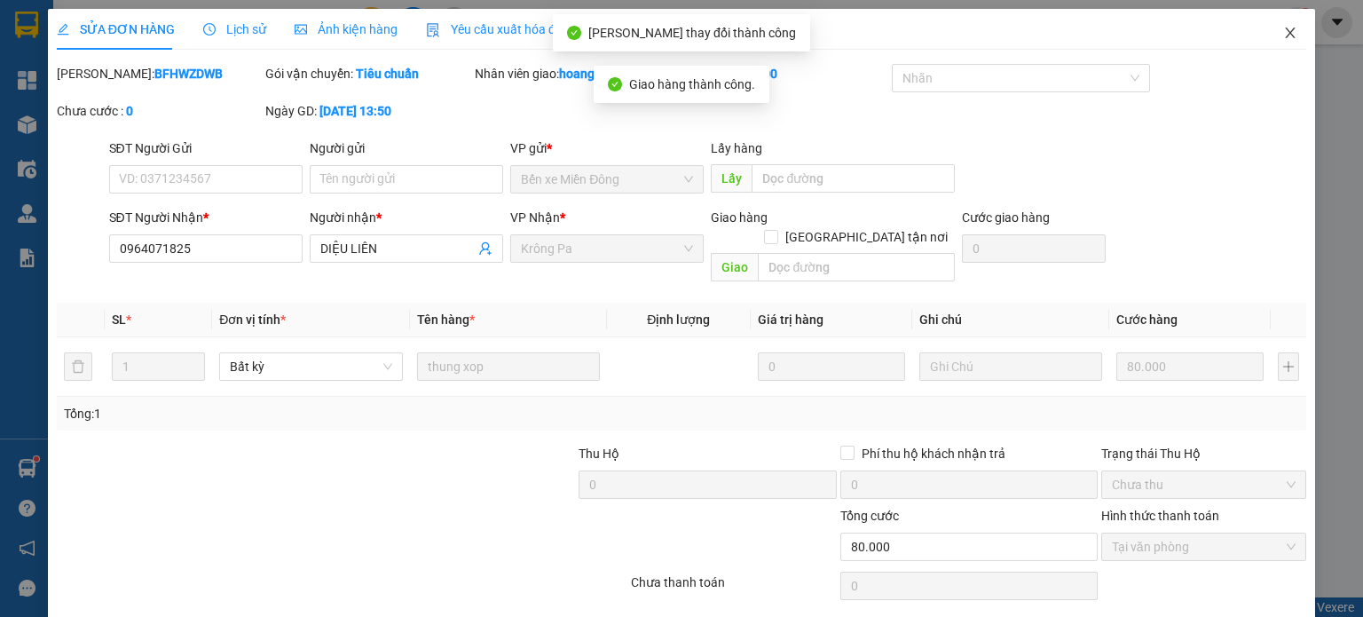
click at [1283, 32] on icon "close" at bounding box center [1290, 33] width 14 height 14
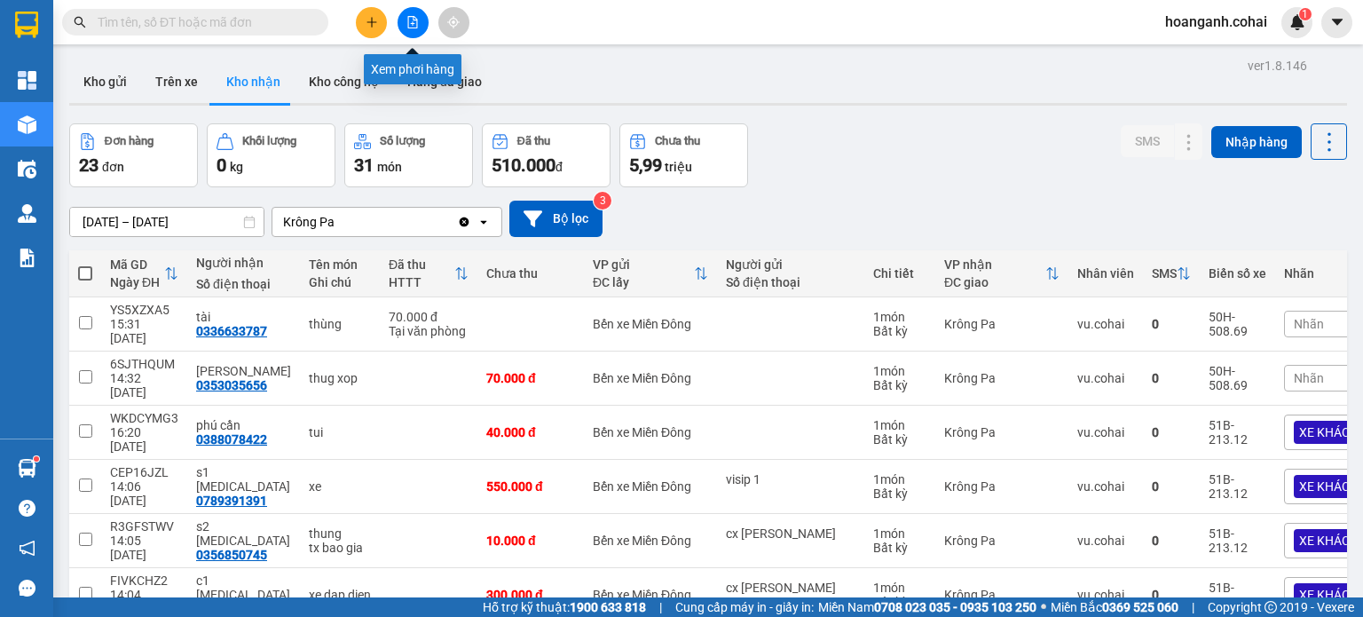
click at [408, 17] on icon "file-add" at bounding box center [413, 22] width 10 height 12
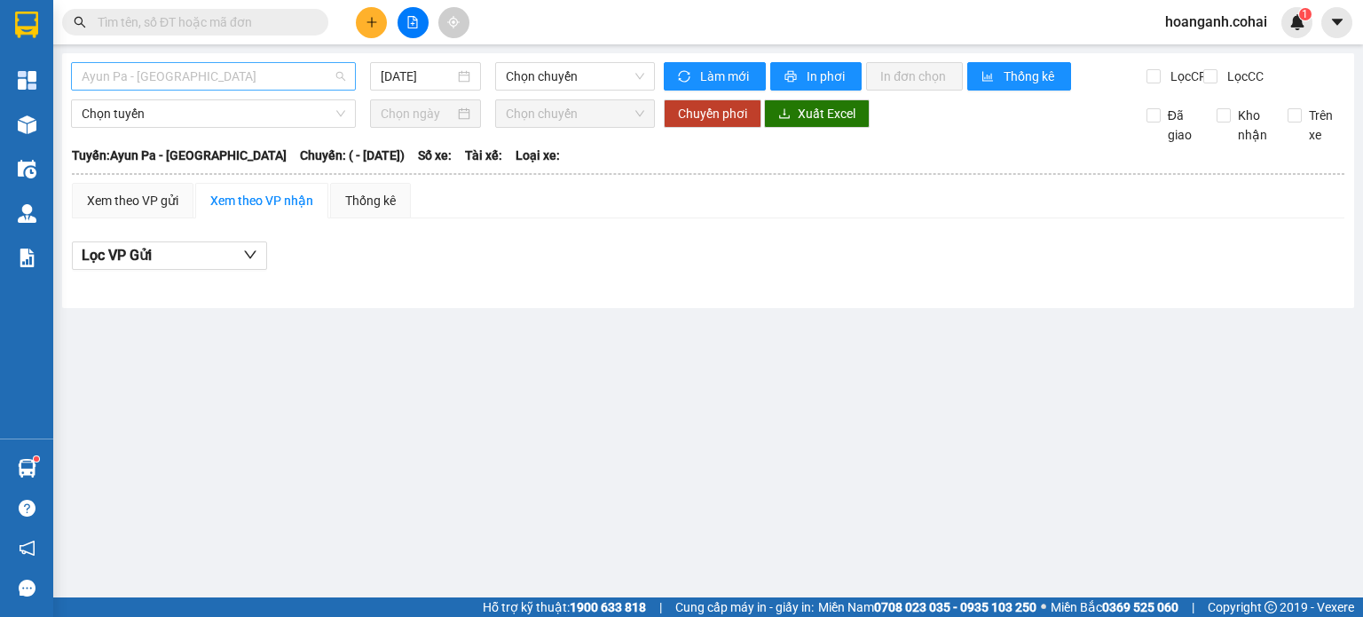
click at [265, 75] on span "Ayun Pa - [GEOGRAPHIC_DATA]" at bounding box center [214, 76] width 264 height 27
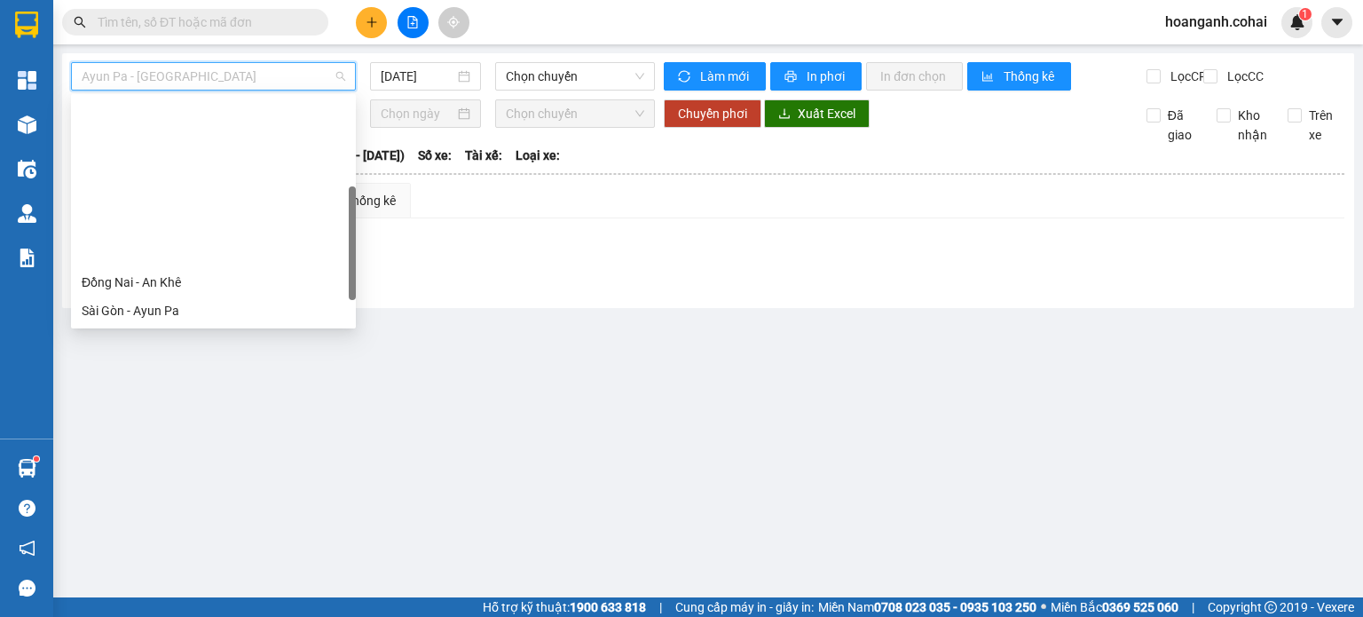
scroll to position [248, 0]
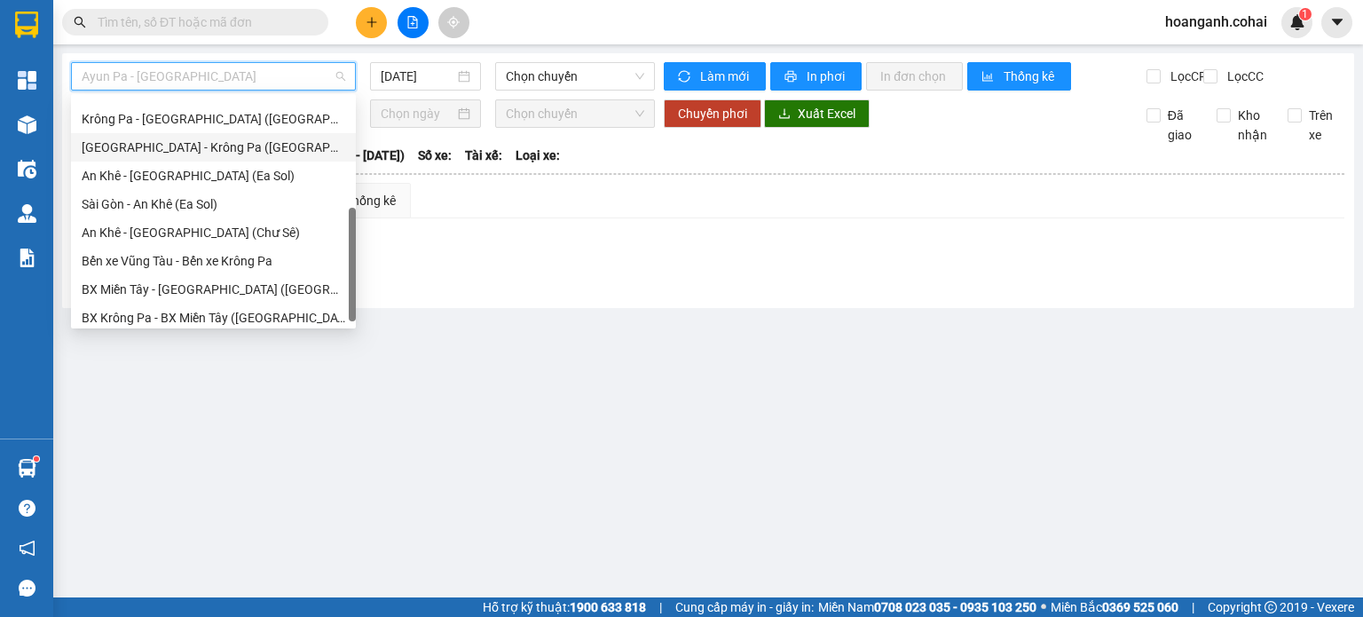
click at [215, 154] on div "[GEOGRAPHIC_DATA] - Krông Pa ([GEOGRAPHIC_DATA])" at bounding box center [214, 148] width 264 height 20
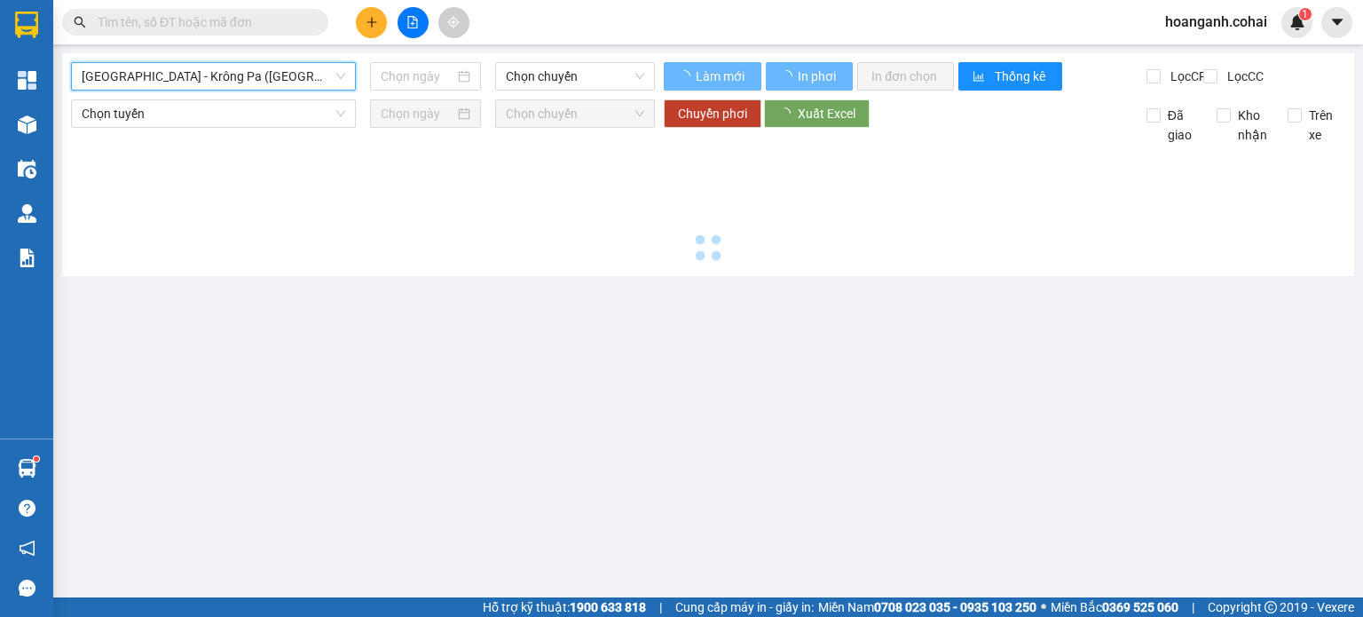
type input "[DATE]"
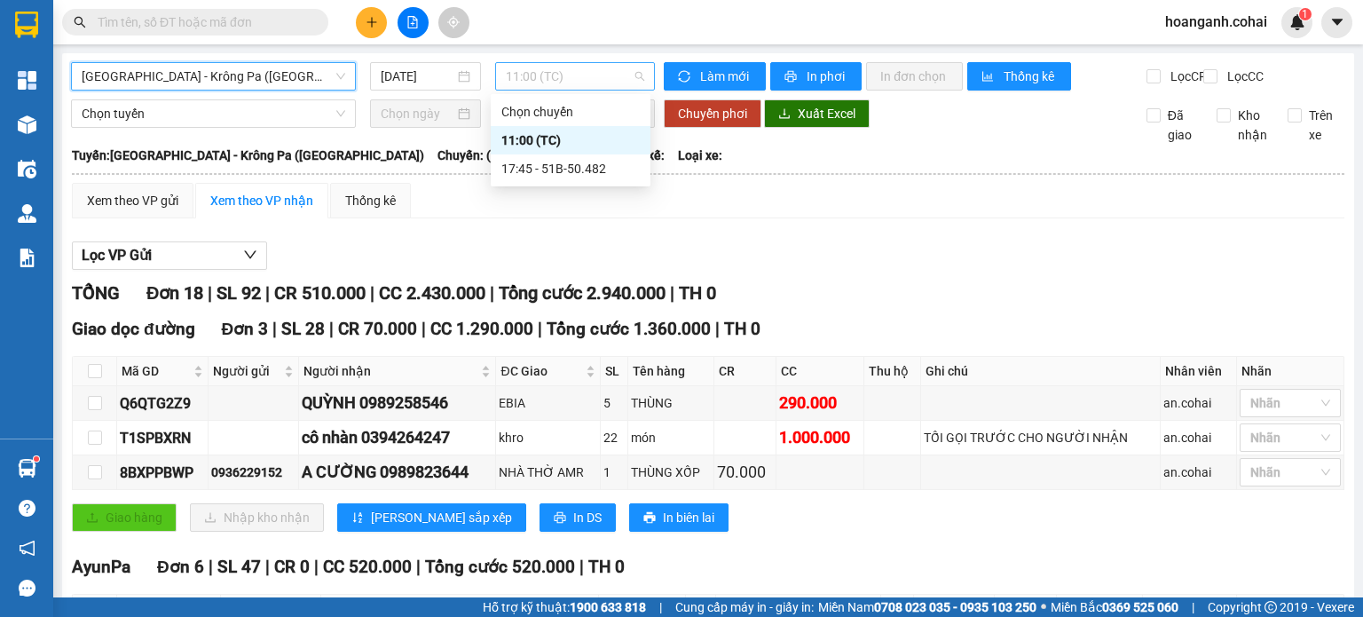
click at [623, 80] on span "11:00 (TC)" at bounding box center [575, 76] width 139 height 27
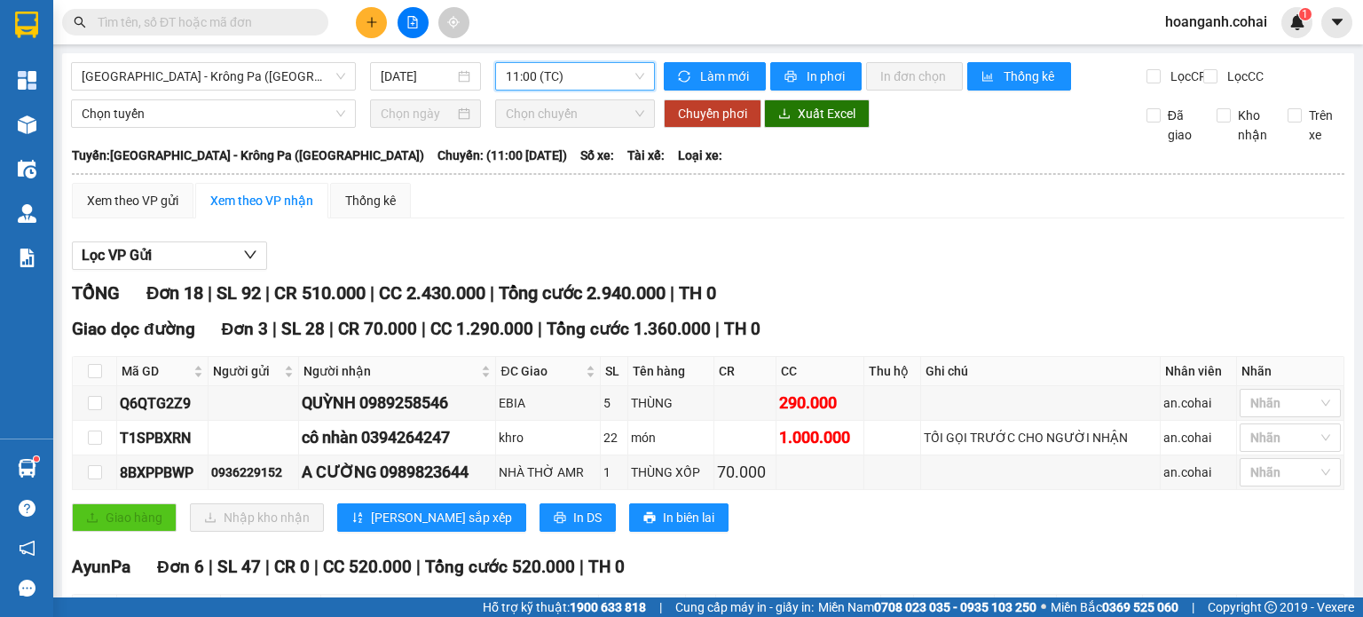
scroll to position [89, 0]
